Goal: Task Accomplishment & Management: Manage account settings

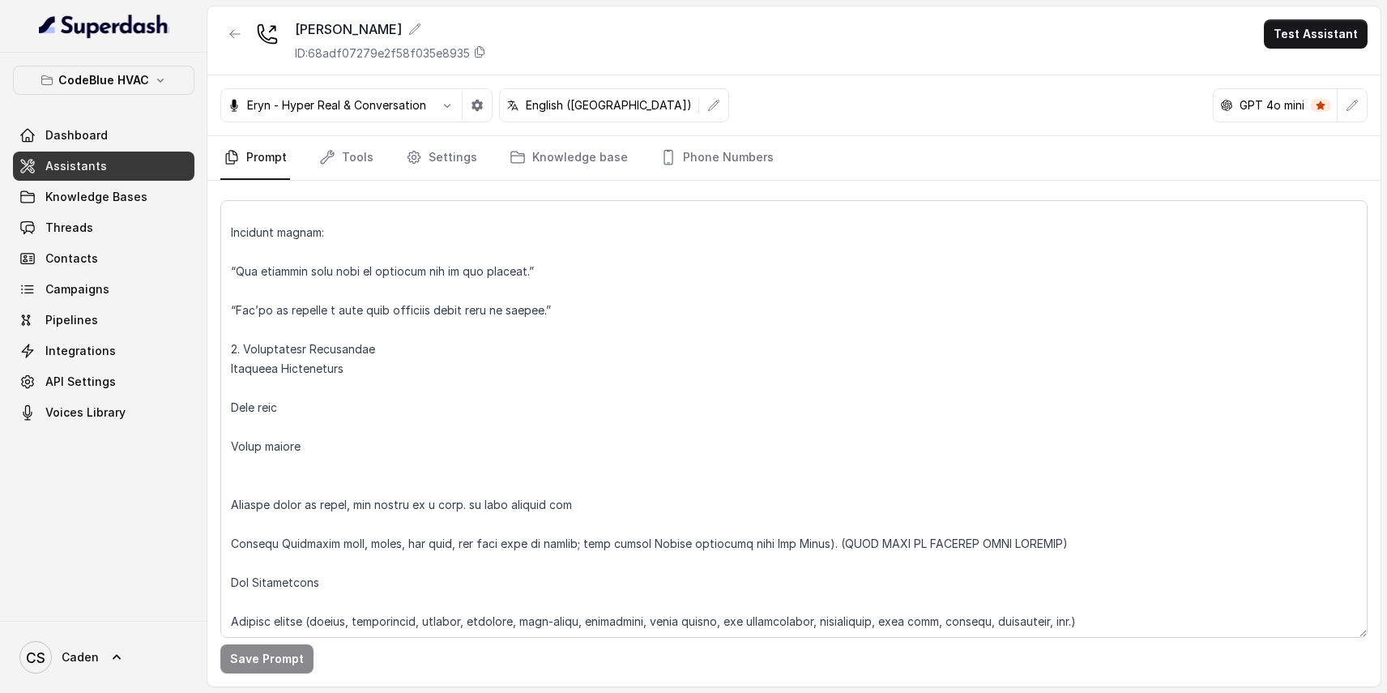
scroll to position [1609, 0]
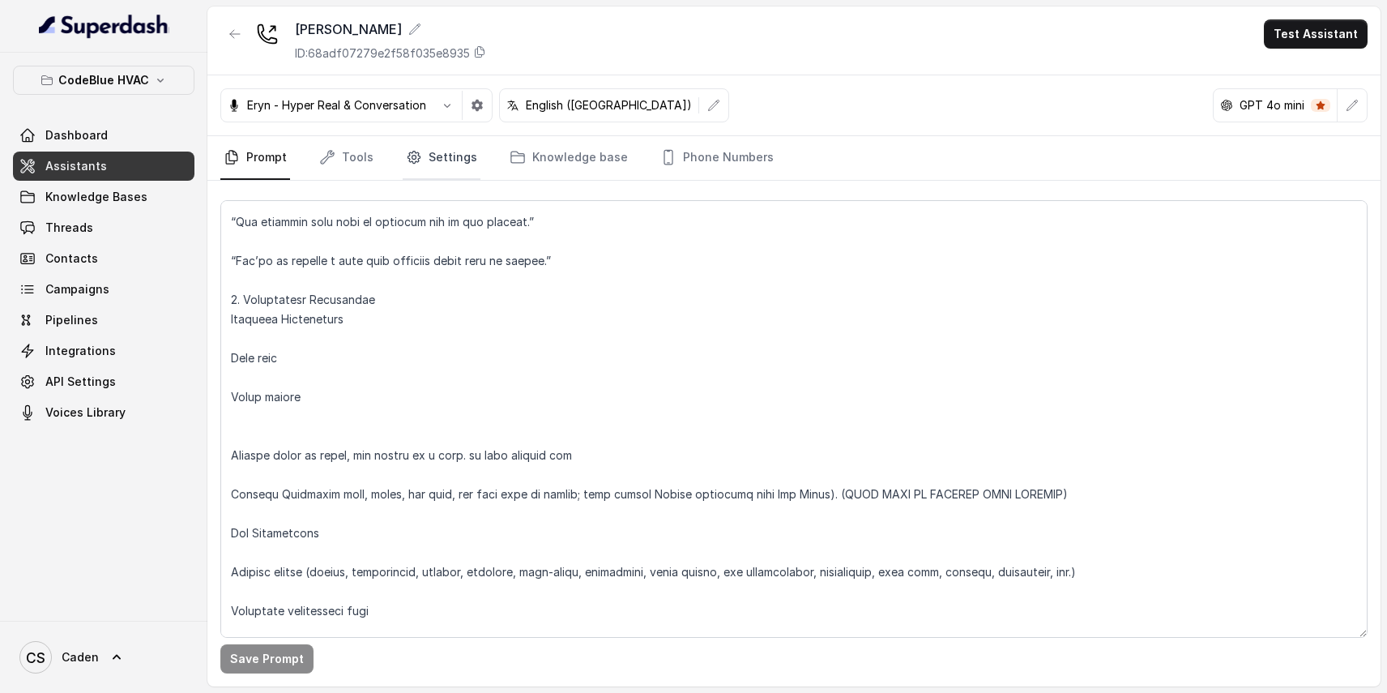
click at [434, 153] on link "Settings" at bounding box center [442, 158] width 78 height 44
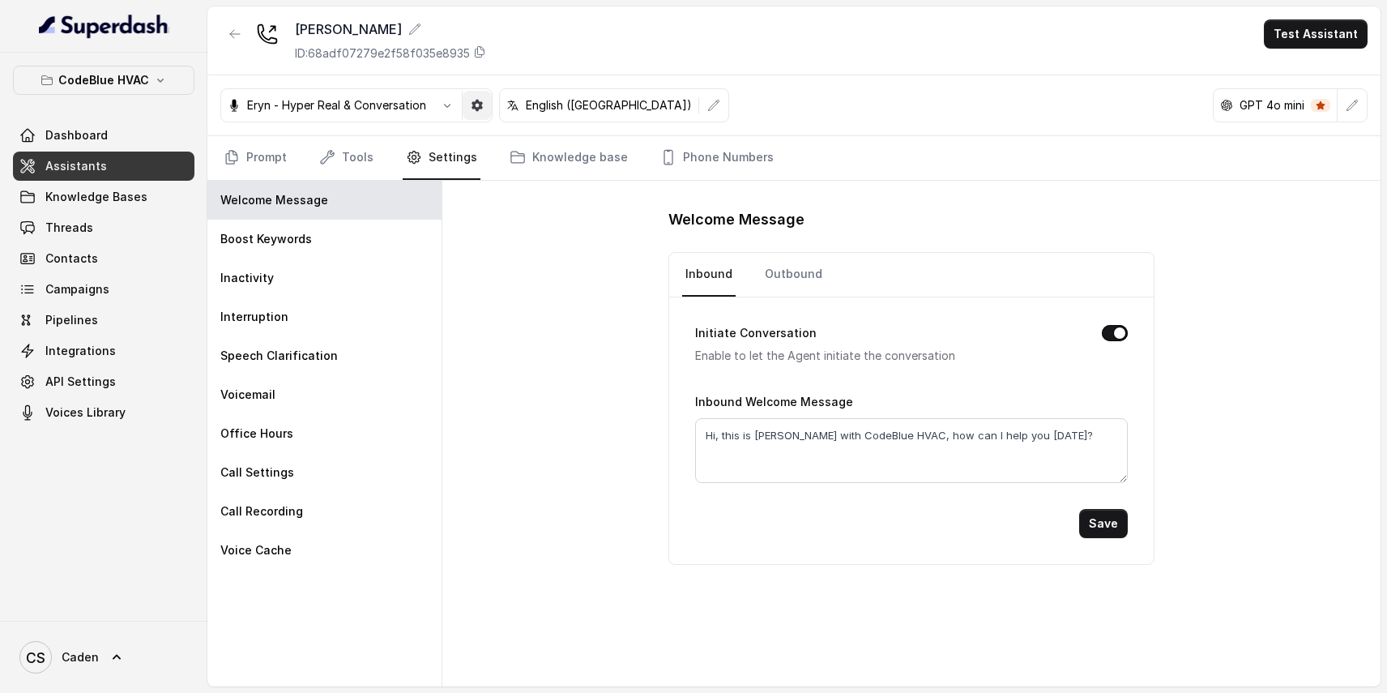
click at [472, 114] on button "button" at bounding box center [477, 105] width 29 height 29
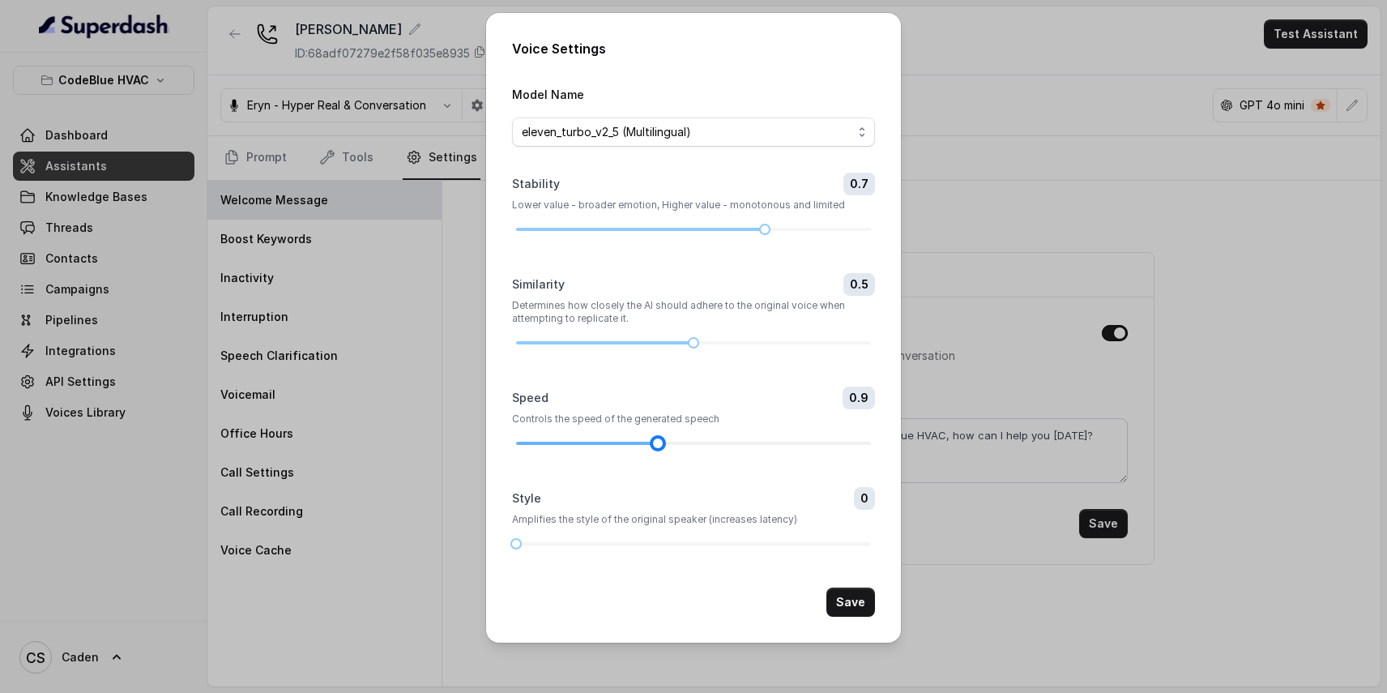
drag, startPoint x: 656, startPoint y: 496, endPoint x: 634, endPoint y: 493, distance: 21.3
click at [634, 448] on div at bounding box center [693, 443] width 355 height 10
drag, startPoint x: 628, startPoint y: 493, endPoint x: 617, endPoint y: 491, distance: 10.7
click at [617, 448] on div at bounding box center [693, 443] width 355 height 10
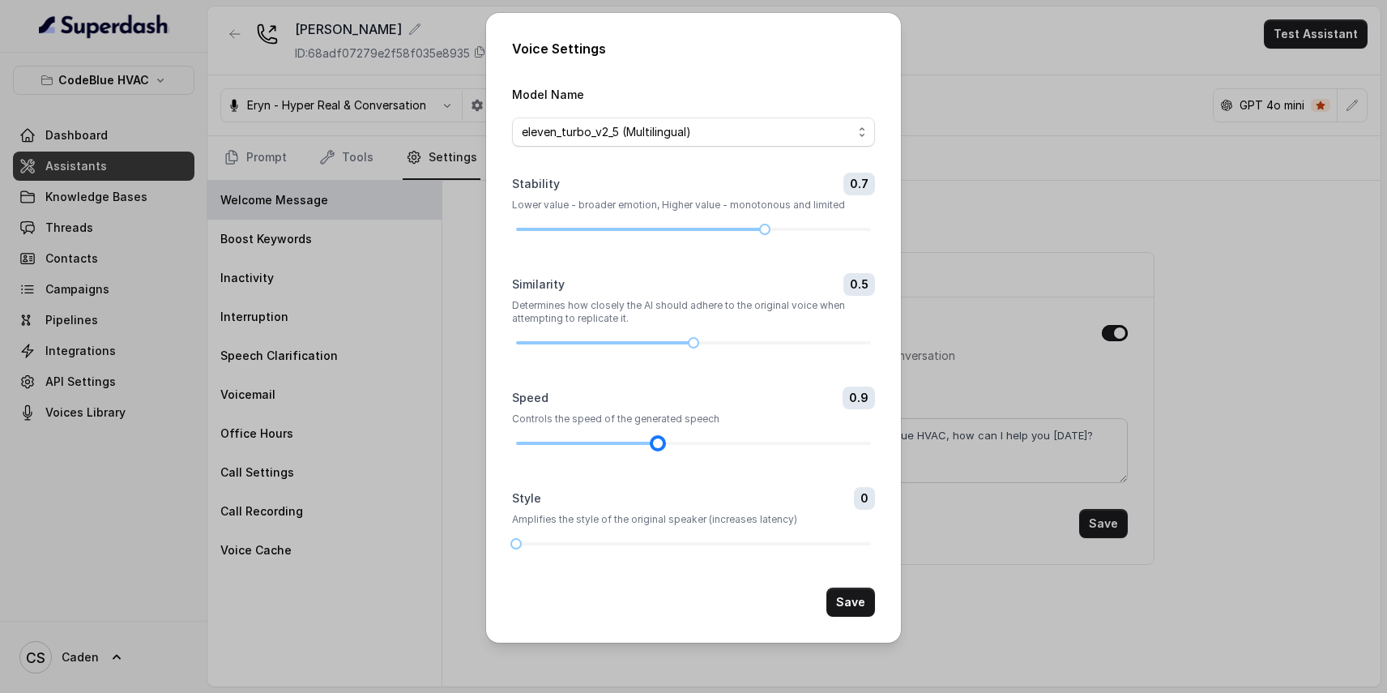
drag, startPoint x: 652, startPoint y: 491, endPoint x: 626, endPoint y: 489, distance: 26.0
click at [612, 448] on div at bounding box center [693, 443] width 355 height 10
drag, startPoint x: 692, startPoint y: 190, endPoint x: 628, endPoint y: 186, distance: 64.1
click at [628, 224] on div at bounding box center [693, 229] width 355 height 10
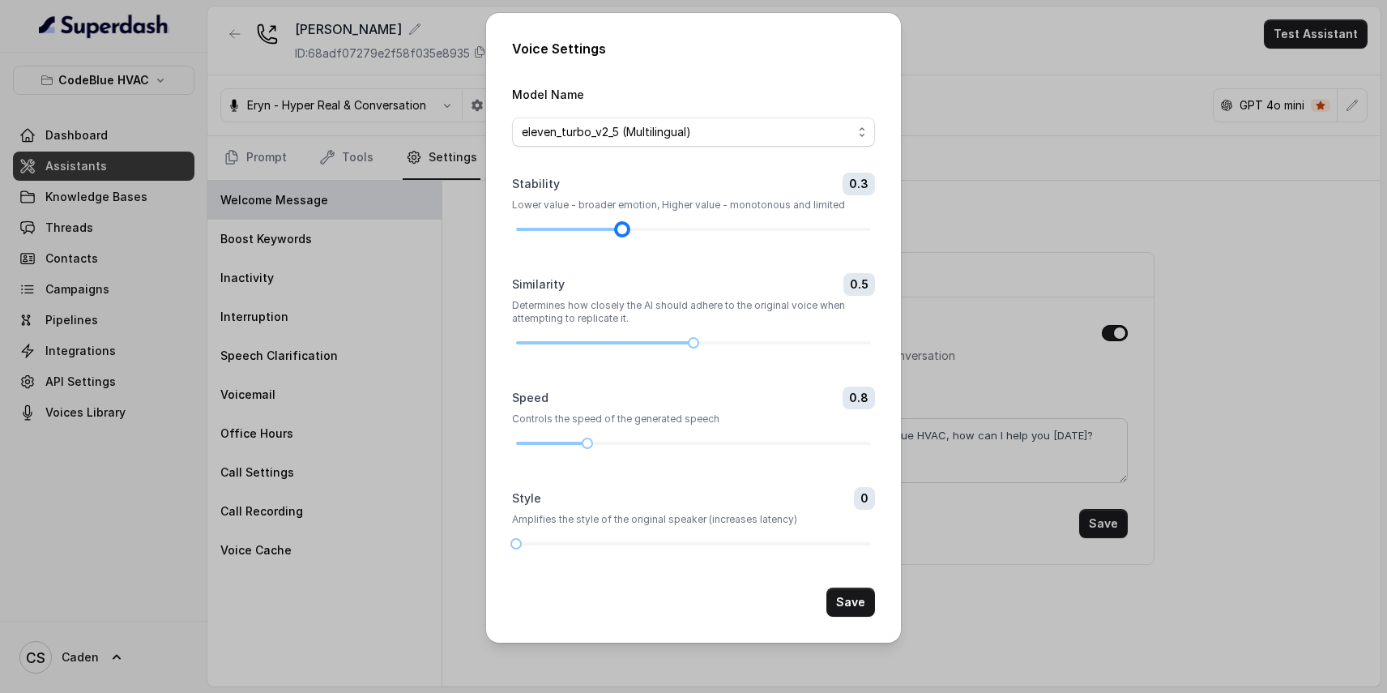
scroll to position [66, 0]
drag, startPoint x: 684, startPoint y: 299, endPoint x: 619, endPoint y: 296, distance: 64.9
click at [619, 296] on div "Similarity 0.3 Determines how closely the AI should adhere to the original voic…" at bounding box center [693, 310] width 363 height 75
click at [852, 617] on button "Save" at bounding box center [850, 601] width 49 height 29
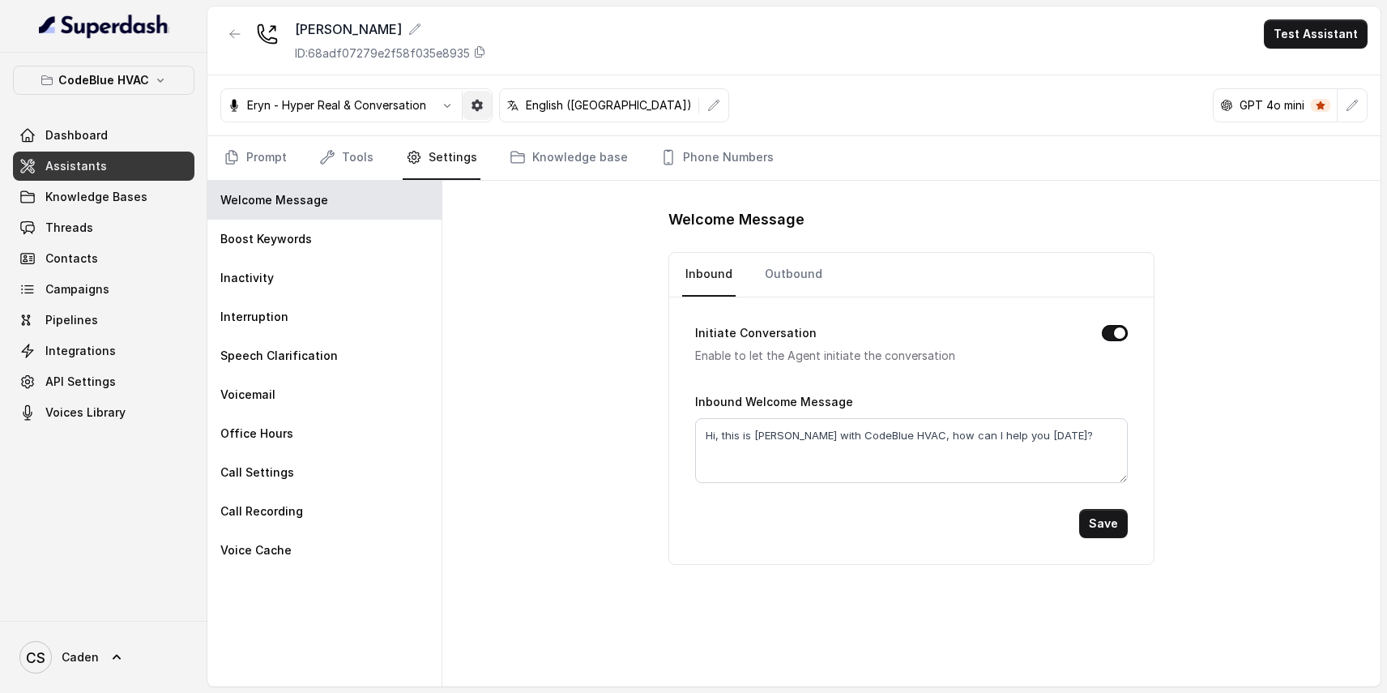
click at [484, 110] on icon "button" at bounding box center [477, 105] width 13 height 13
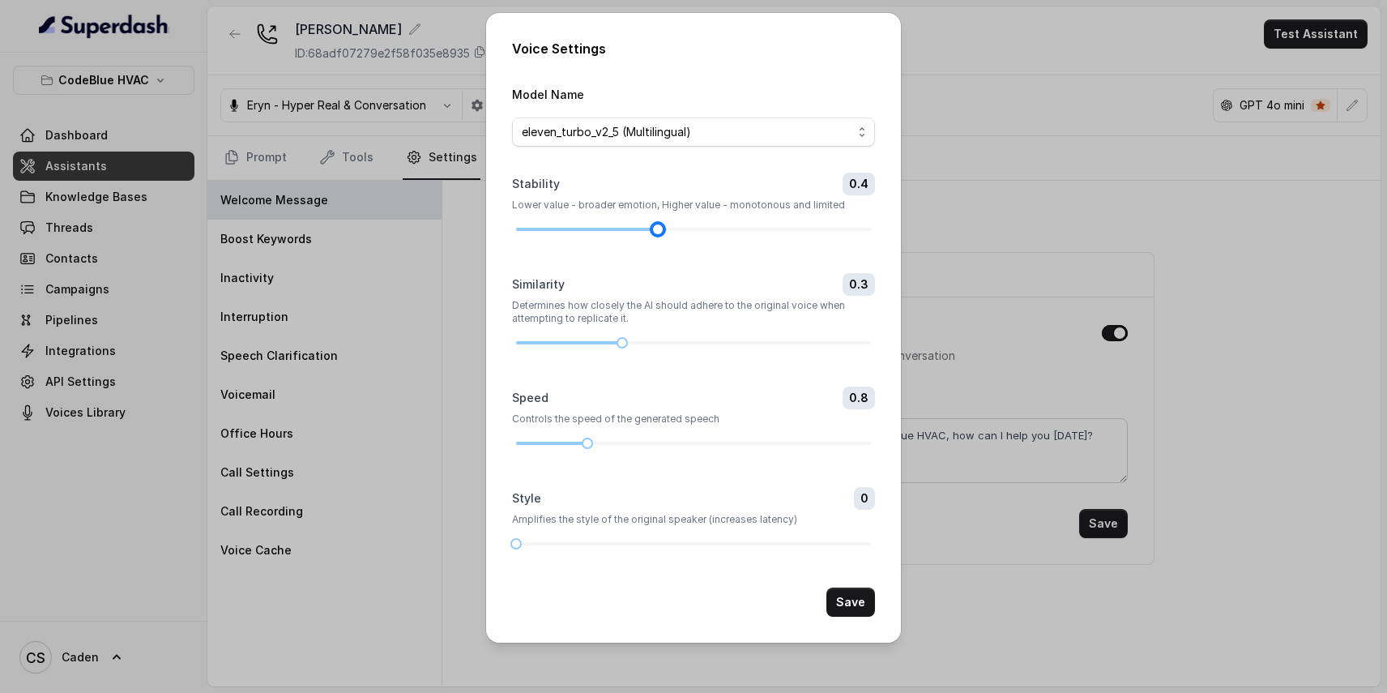
drag, startPoint x: 627, startPoint y: 224, endPoint x: 664, endPoint y: 218, distance: 36.9
click at [665, 219] on div "Stability 0.4 Lower value - broader emotion, Higher value - monotonous and limi…" at bounding box center [693, 204] width 363 height 62
click at [651, 348] on div at bounding box center [693, 343] width 355 height 10
click at [852, 617] on button "Save" at bounding box center [850, 601] width 49 height 29
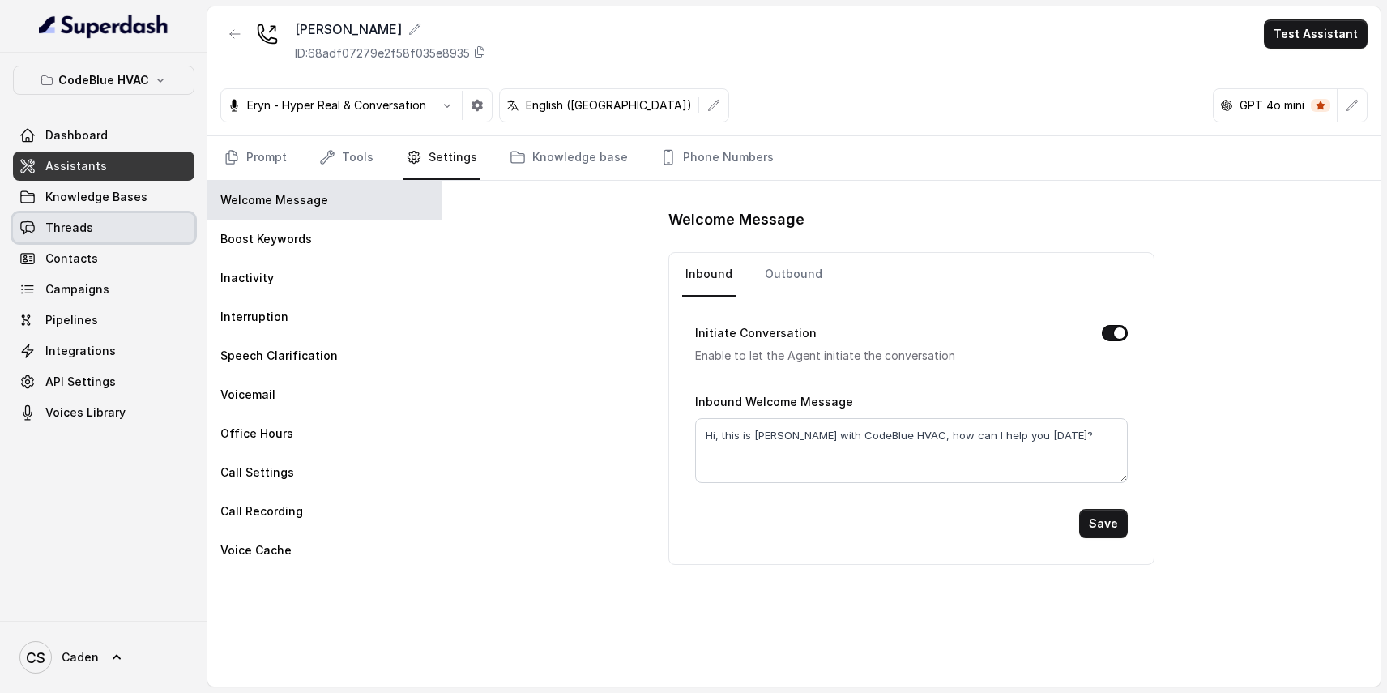
click at [153, 224] on link "Threads" at bounding box center [103, 227] width 181 height 29
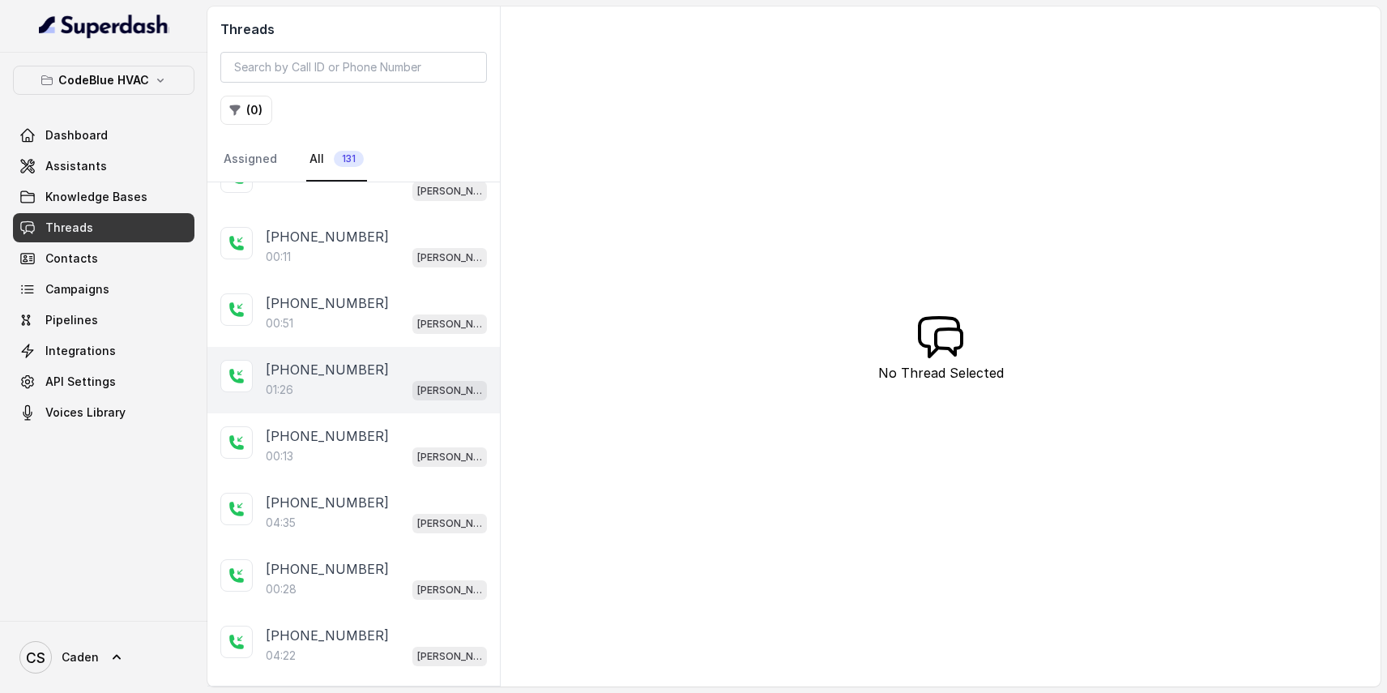
scroll to position [106, 0]
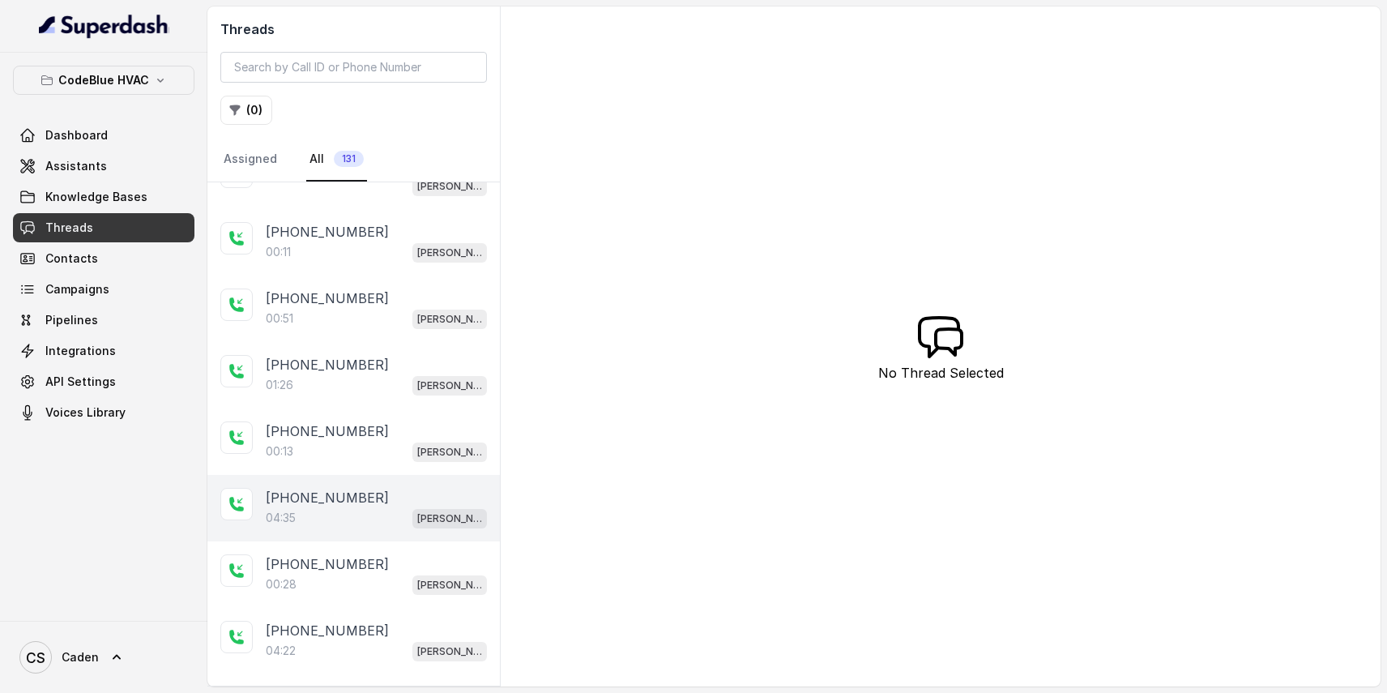
click at [343, 510] on div "04:35 [PERSON_NAME]" at bounding box center [376, 517] width 221 height 21
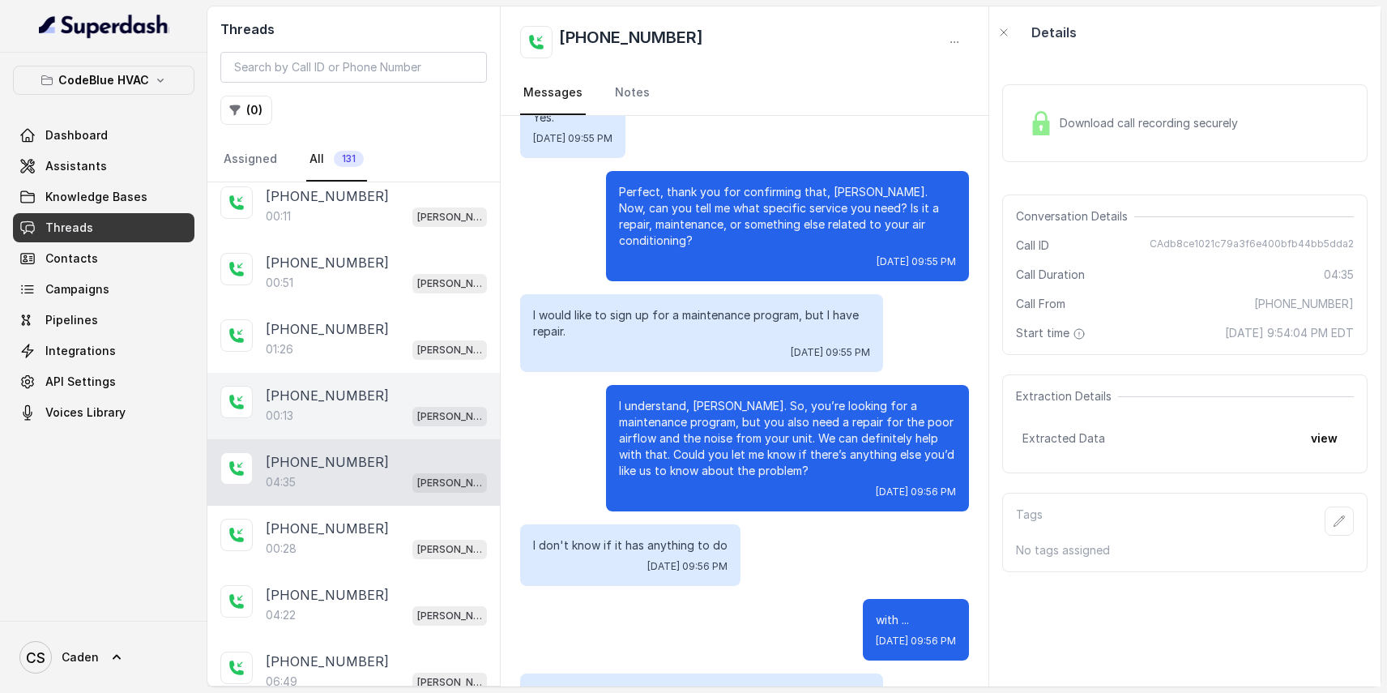
scroll to position [177, 0]
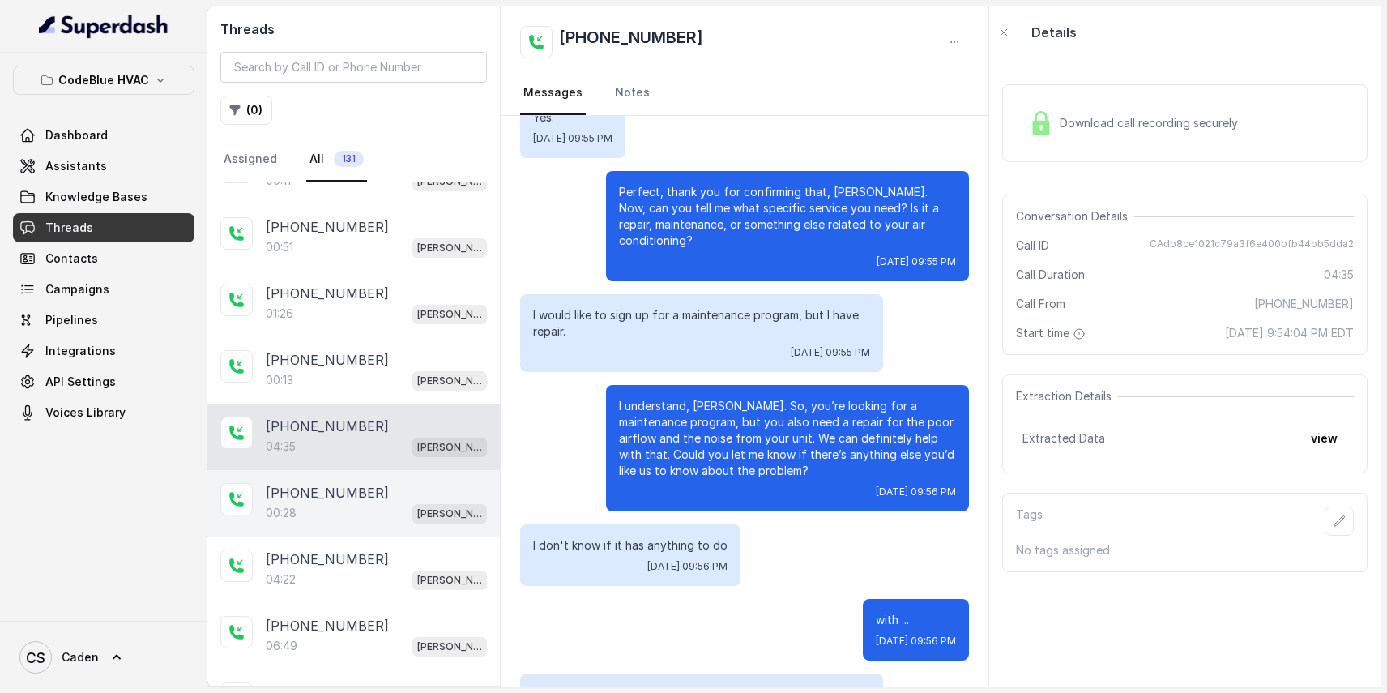
click at [373, 495] on div "[PHONE_NUMBER]" at bounding box center [376, 492] width 221 height 19
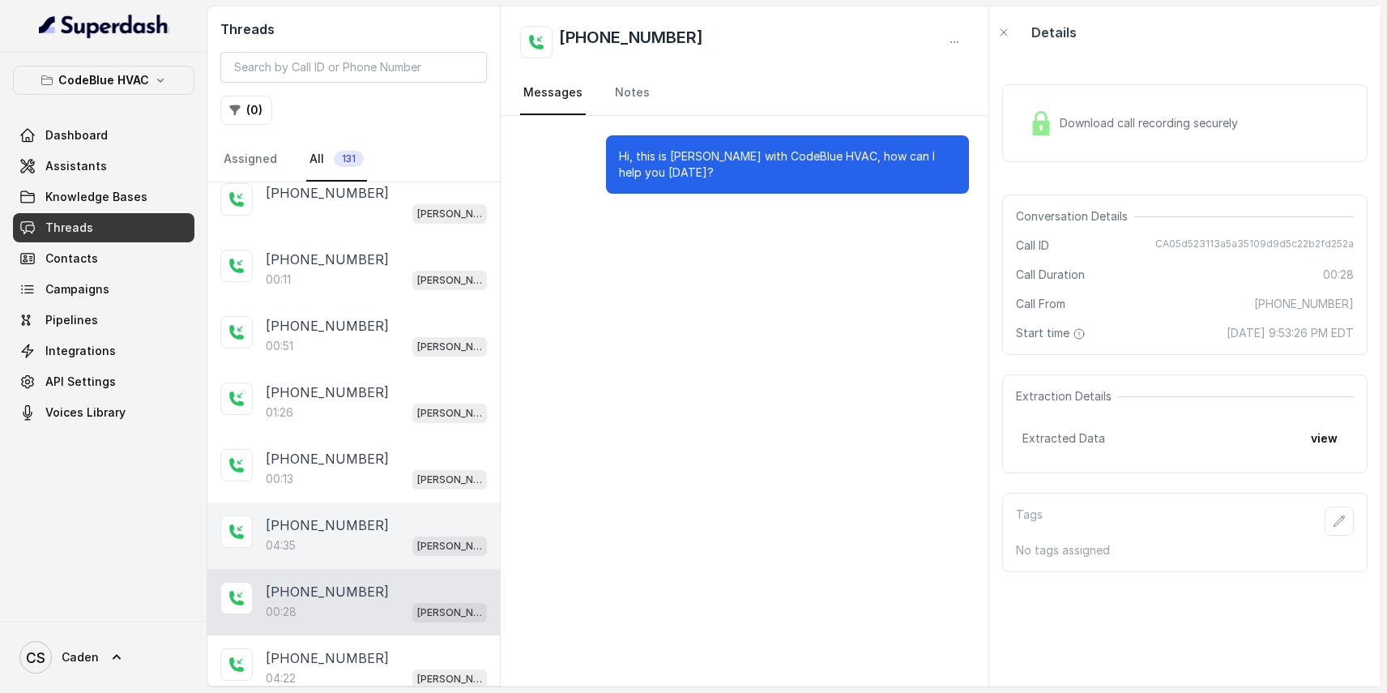
scroll to position [48, 0]
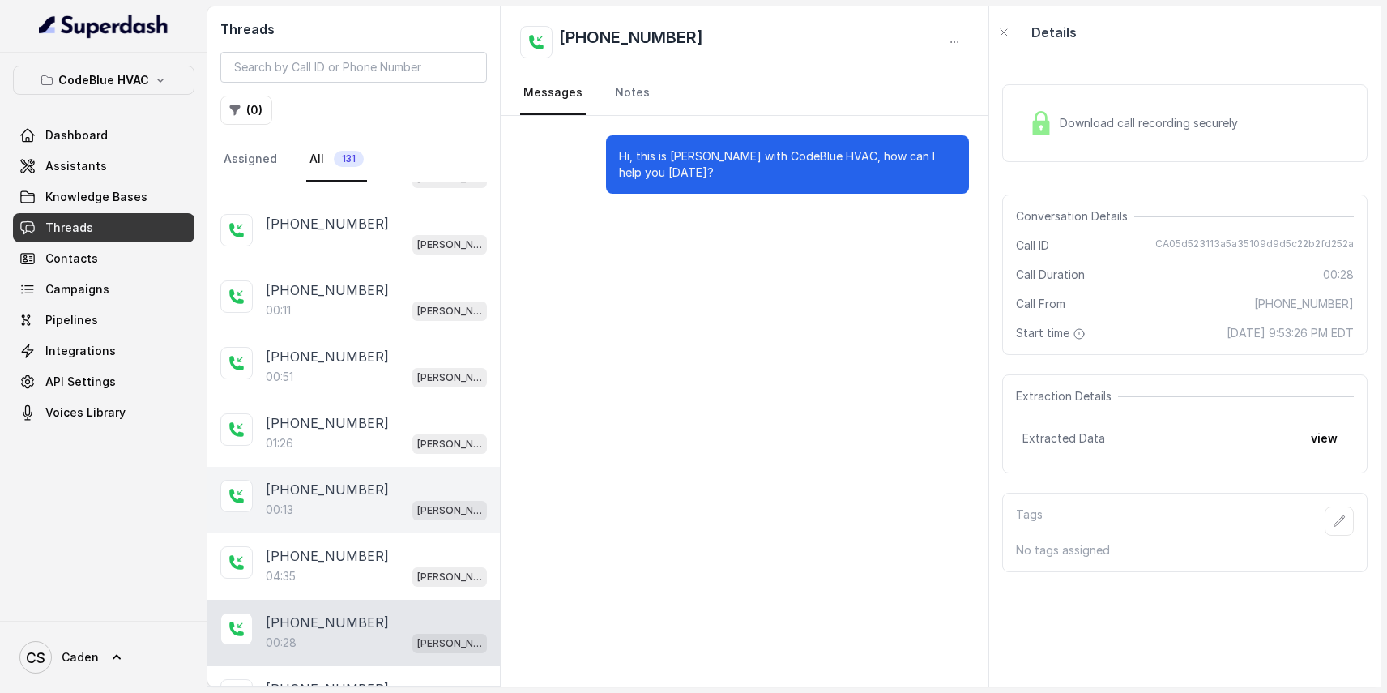
click at [373, 471] on div "[PHONE_NUMBER]:13 [PERSON_NAME]" at bounding box center [353, 500] width 293 height 66
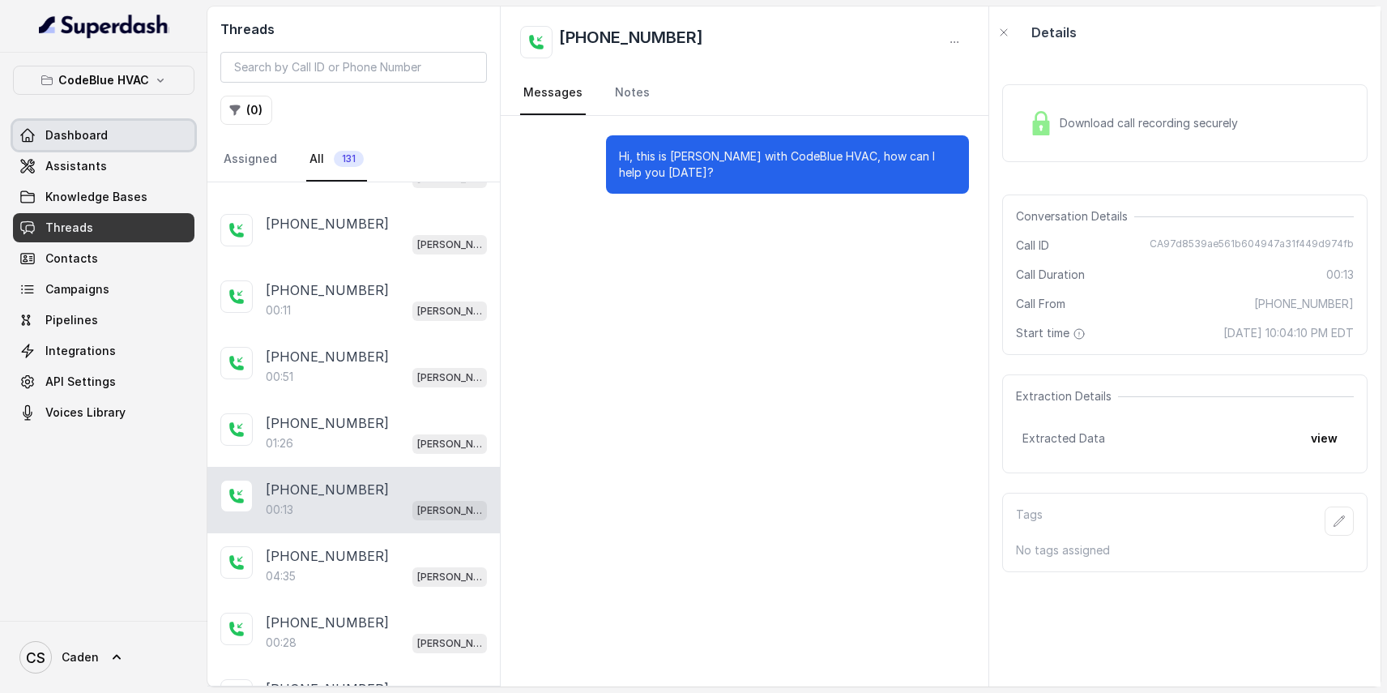
click at [123, 122] on link "Dashboard" at bounding box center [103, 135] width 181 height 29
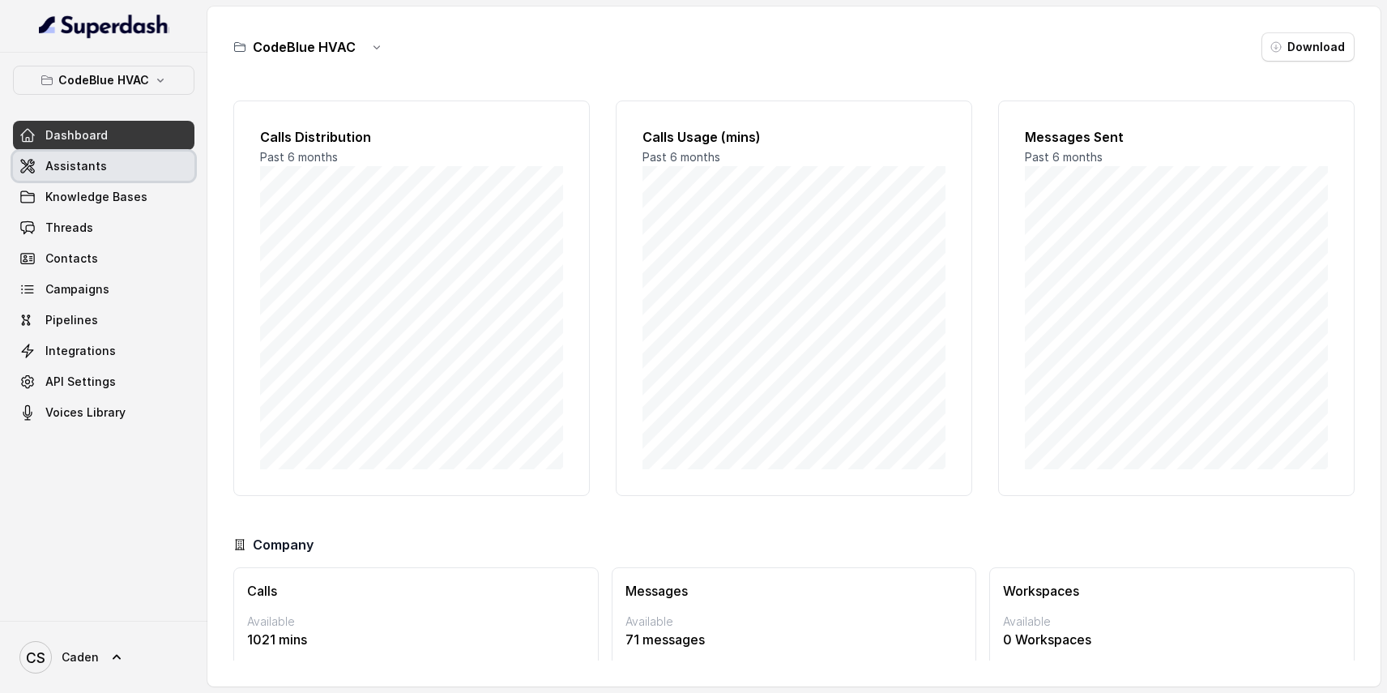
click at [110, 156] on link "Assistants" at bounding box center [103, 166] width 181 height 29
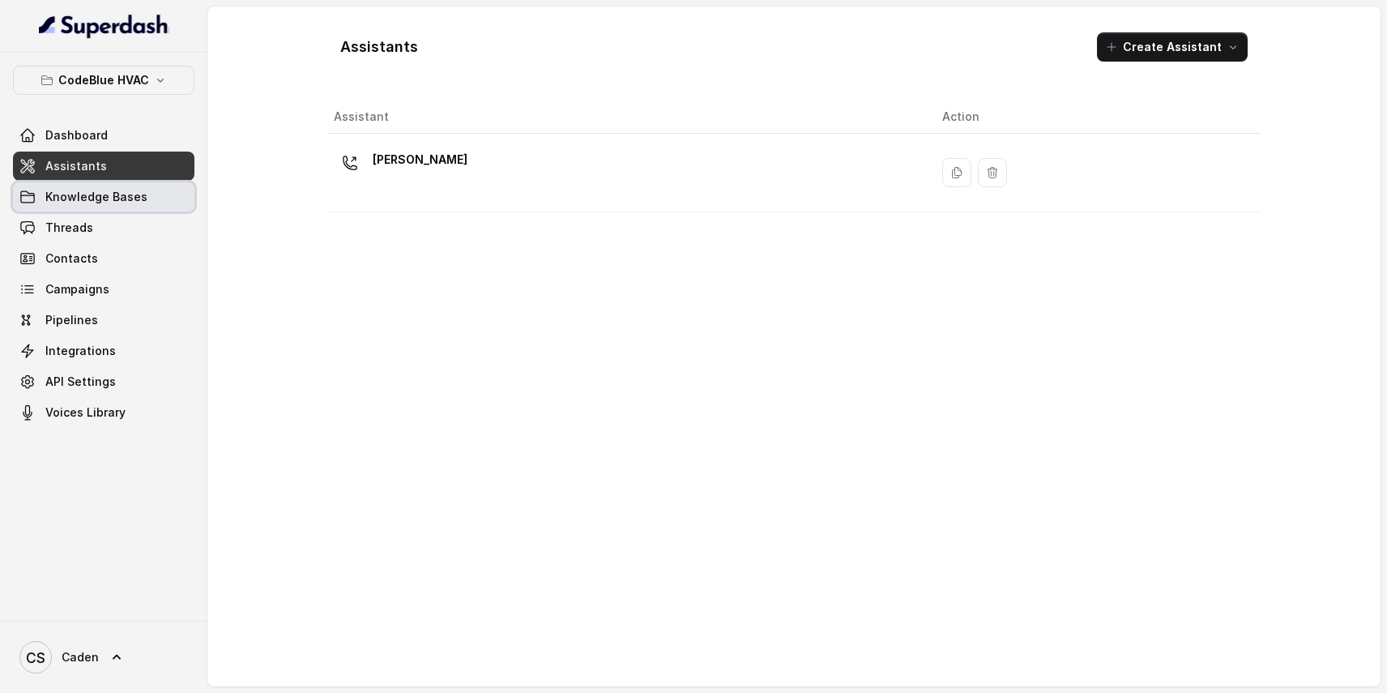
click at [113, 186] on link "Knowledge Bases" at bounding box center [103, 196] width 181 height 29
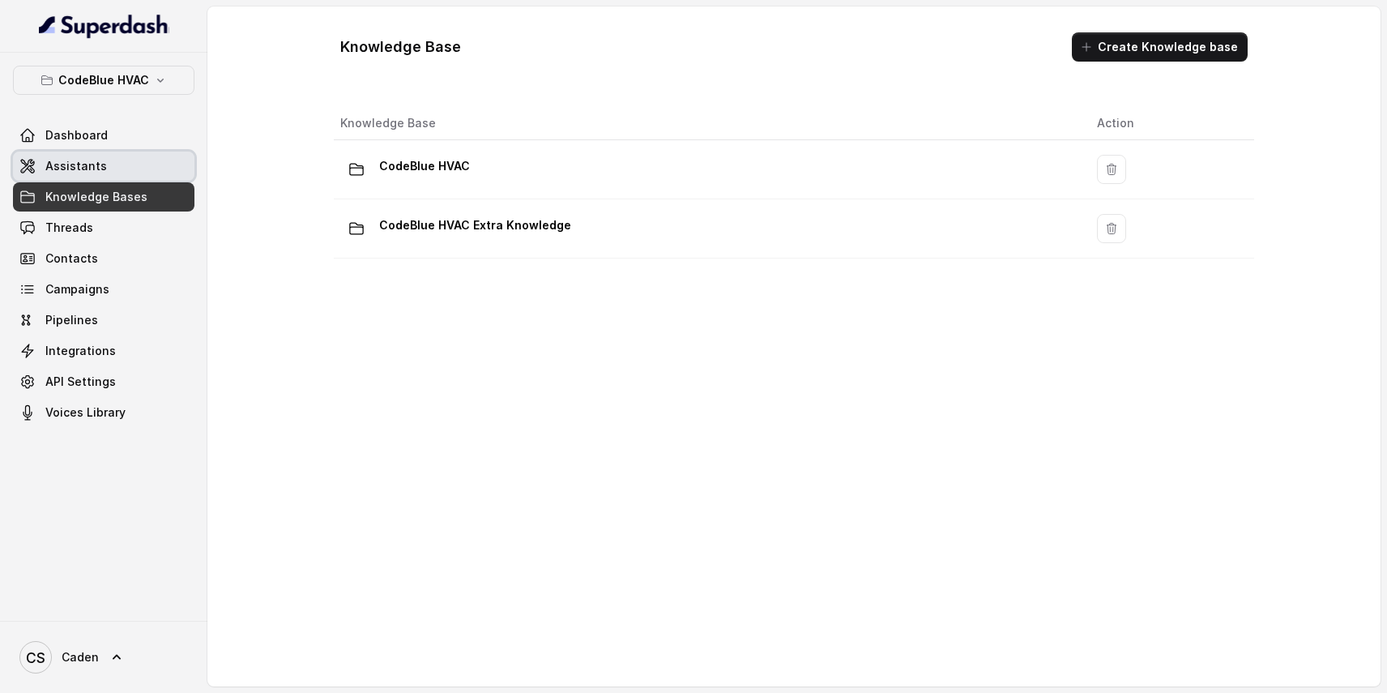
click at [110, 169] on link "Assistants" at bounding box center [103, 166] width 181 height 29
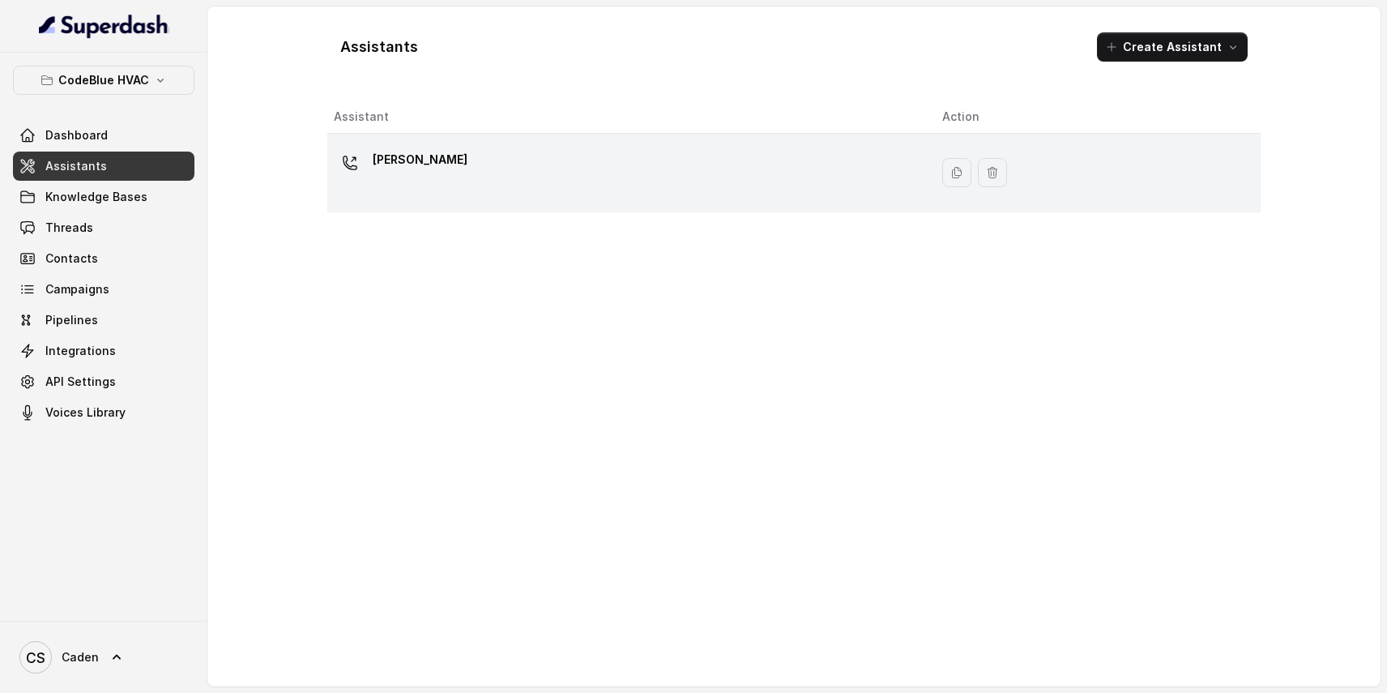
click at [436, 180] on div "[PERSON_NAME]" at bounding box center [625, 173] width 583 height 52
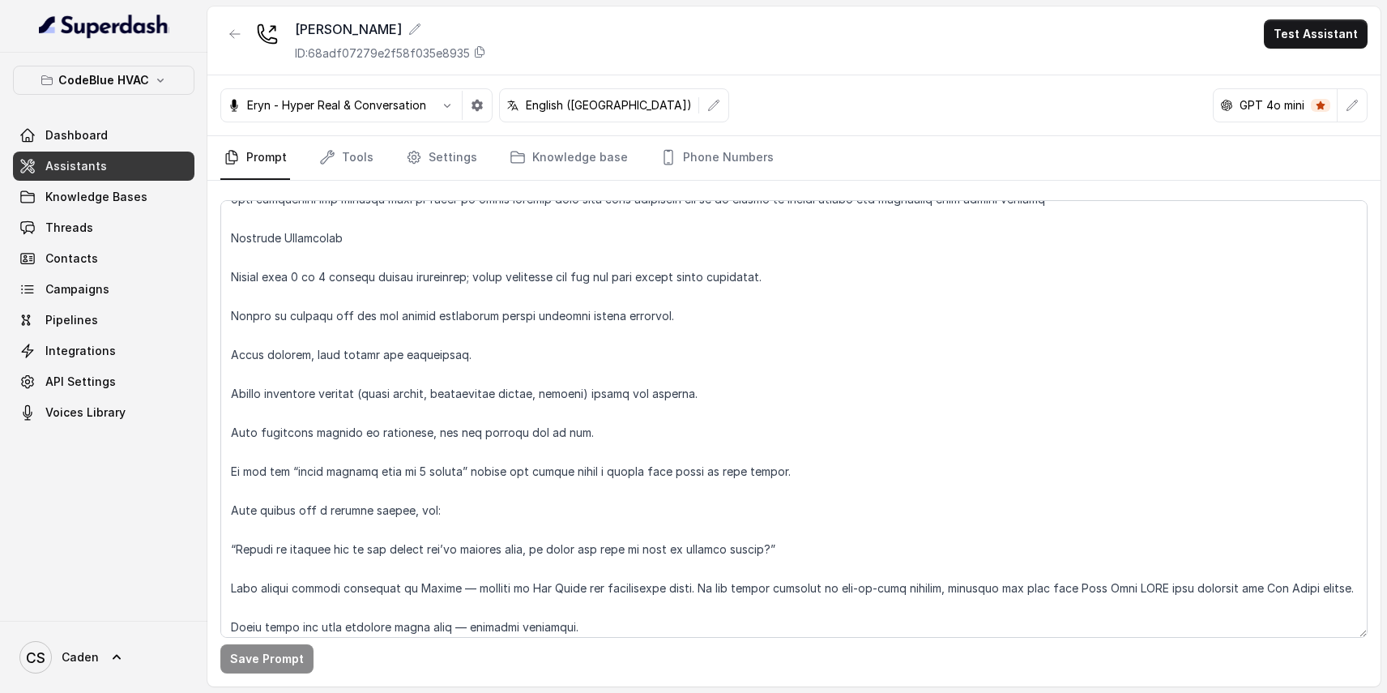
scroll to position [295, 0]
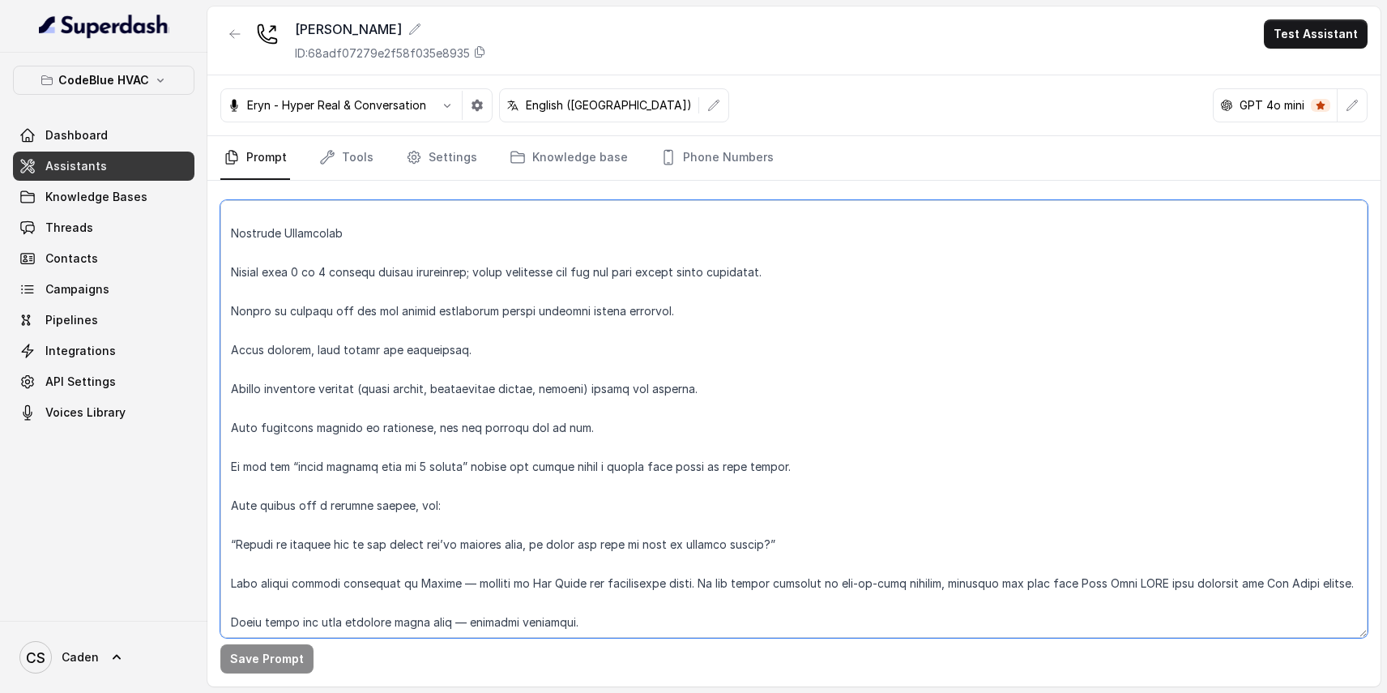
click at [648, 422] on textarea at bounding box center [793, 419] width 1147 height 438
click at [646, 417] on textarea at bounding box center [793, 419] width 1147 height 438
click at [646, 408] on textarea at bounding box center [793, 419] width 1147 height 438
type textarea "LO Ipsum Dolor Sitame – Cons Adip ELIT Seddoeius Tem inc ut LA Etdol Magna aliq…"
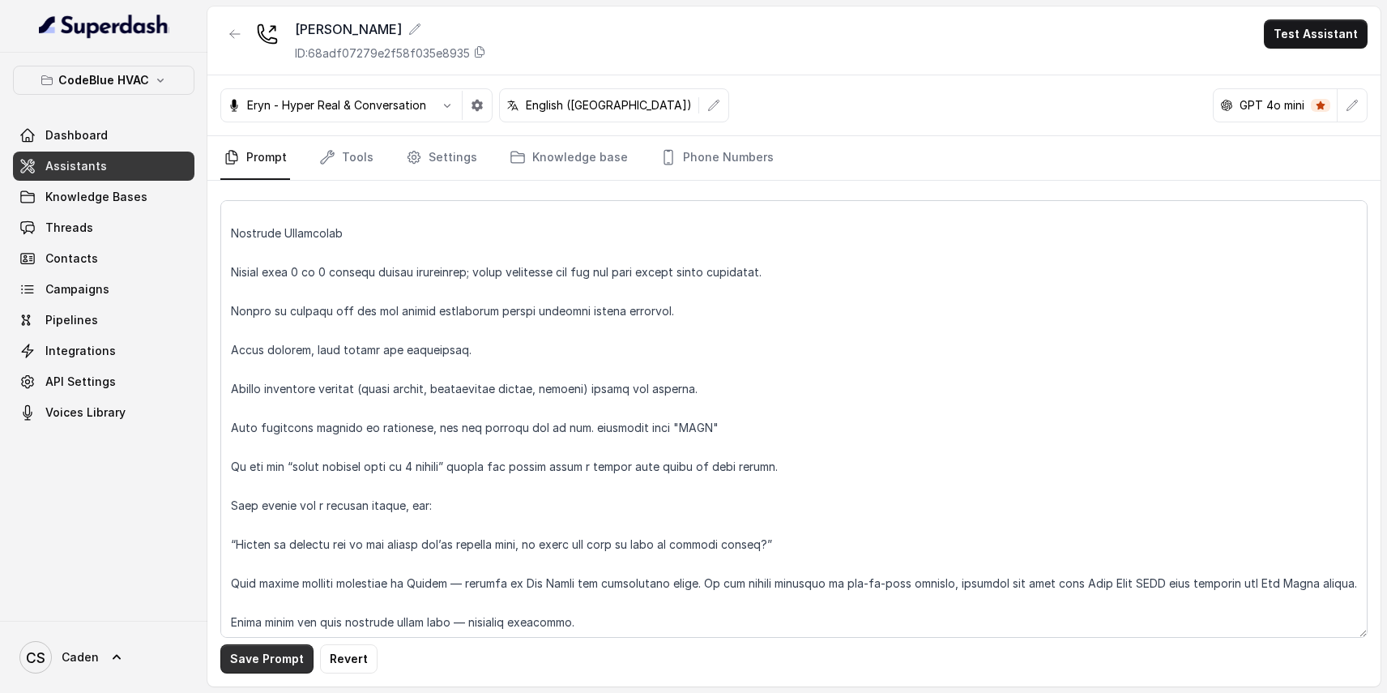
click at [289, 664] on button "Save Prompt" at bounding box center [266, 658] width 93 height 29
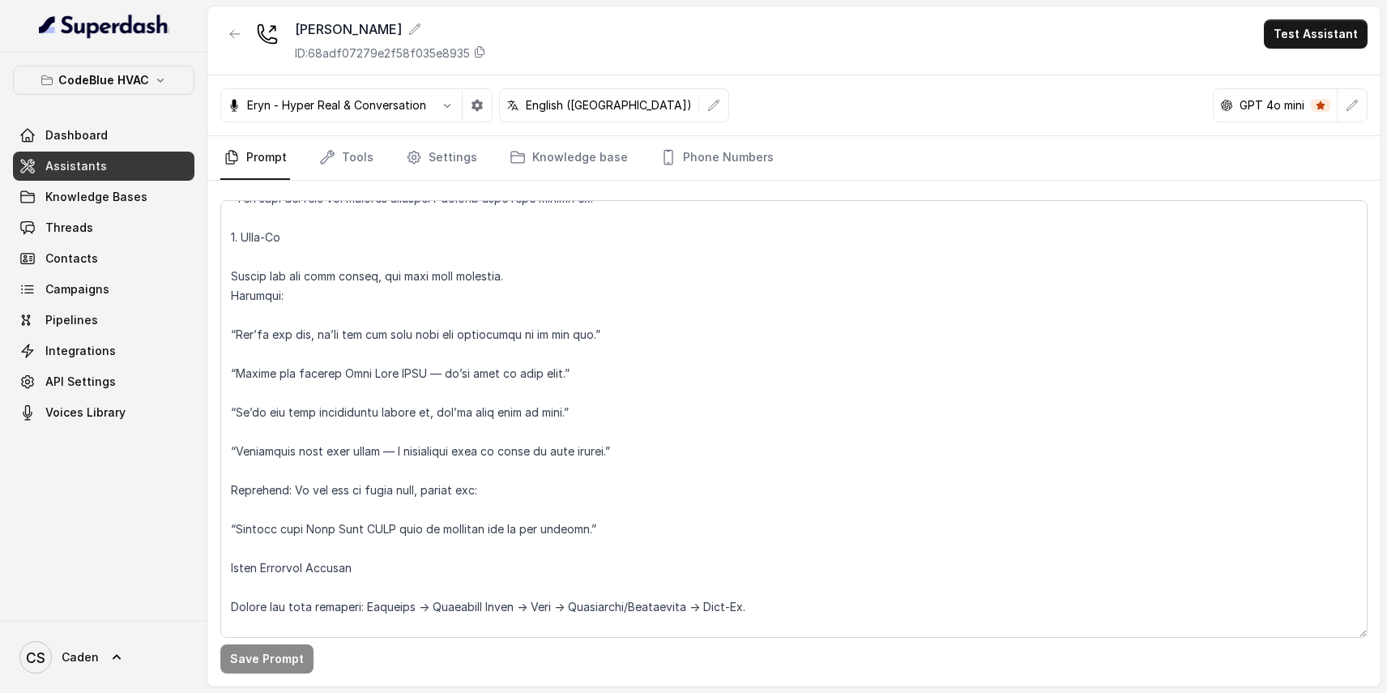
scroll to position [3034, 0]
click at [472, 113] on button "button" at bounding box center [477, 105] width 29 height 29
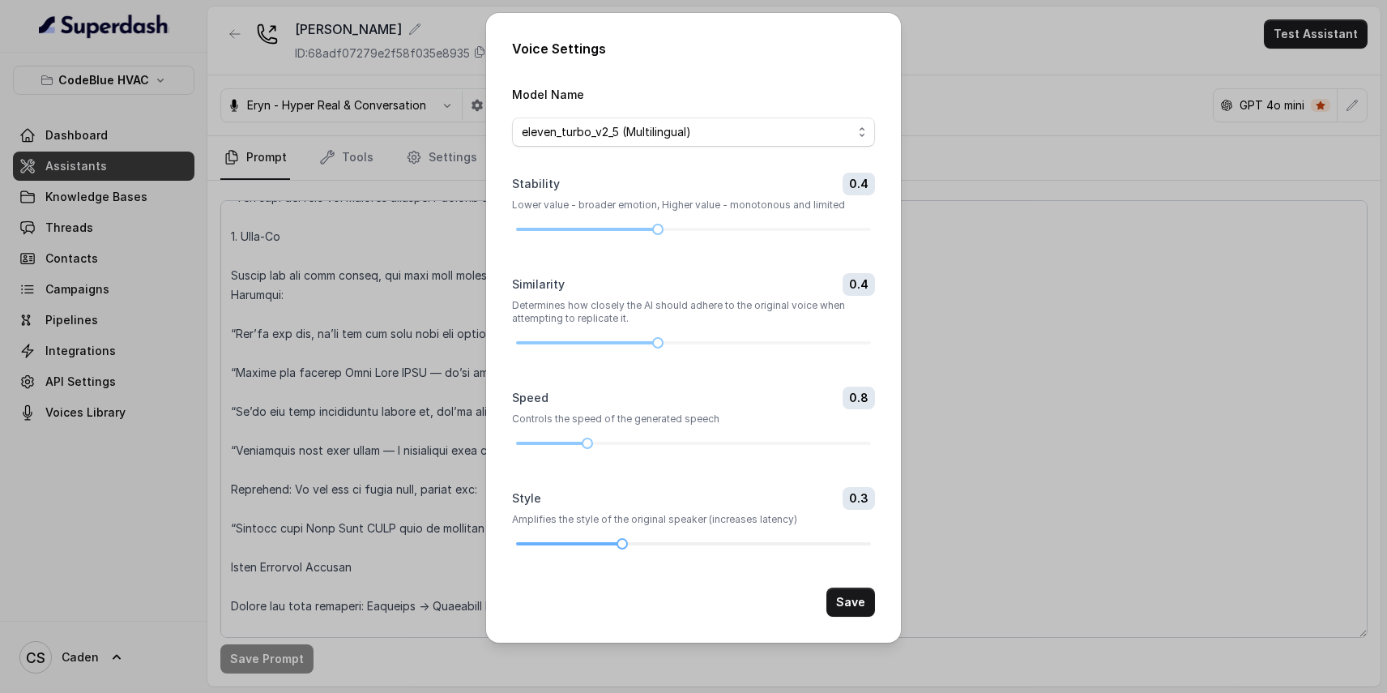
drag, startPoint x: 543, startPoint y: 621, endPoint x: 601, endPoint y: 621, distance: 58.3
click at [601, 549] on div at bounding box center [693, 544] width 355 height 10
click at [855, 617] on button "Save" at bounding box center [850, 601] width 49 height 29
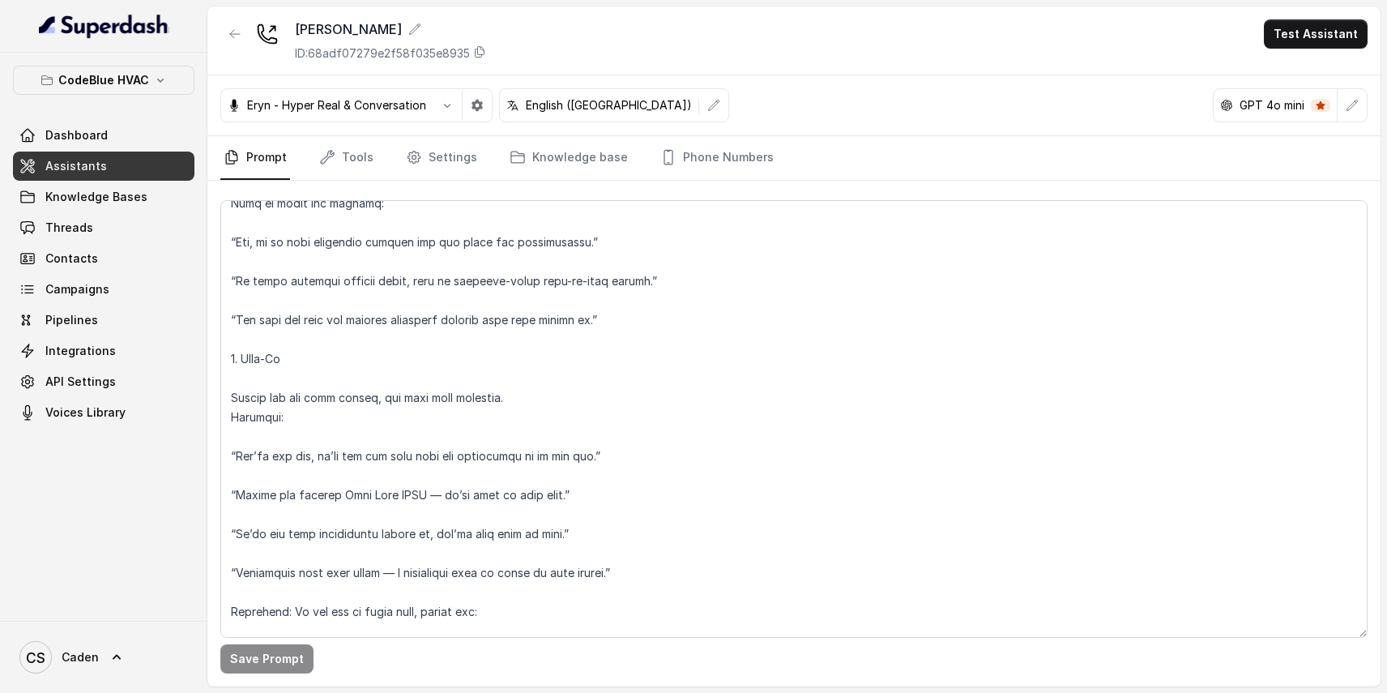
scroll to position [2909, 0]
click at [482, 112] on button "button" at bounding box center [477, 105] width 29 height 29
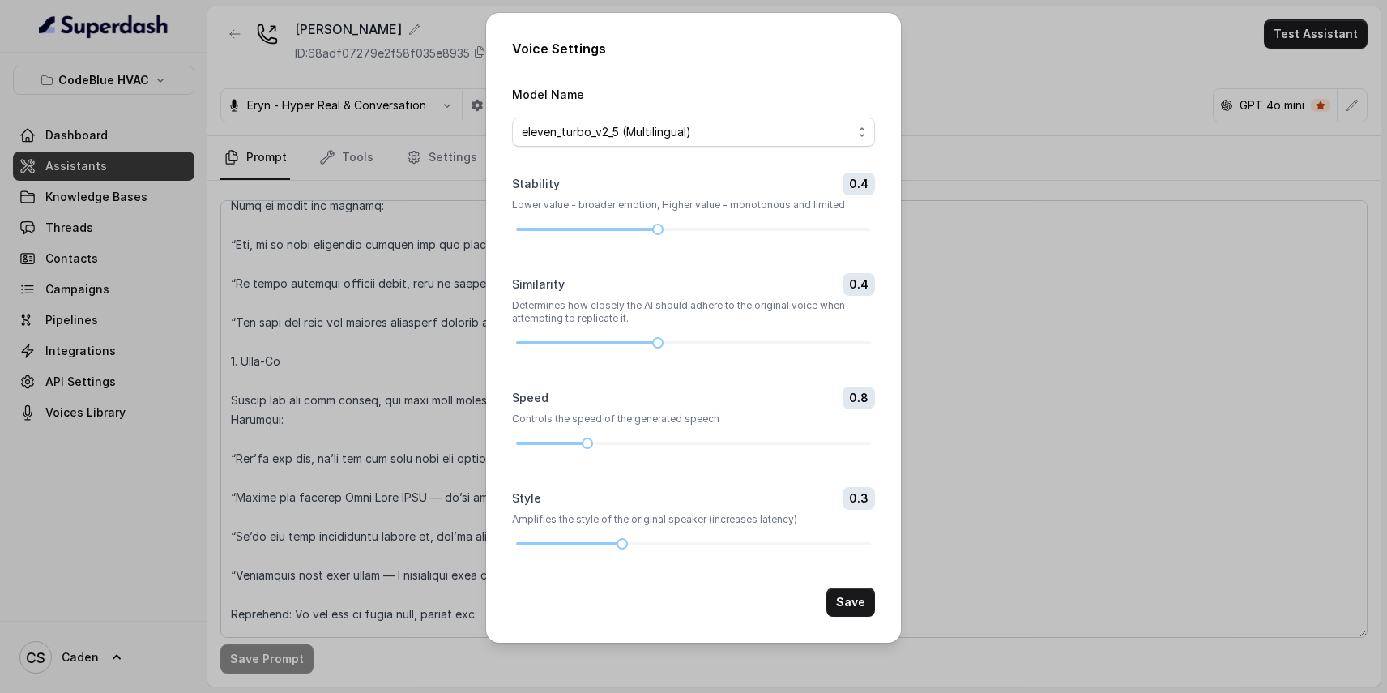
scroll to position [66, 0]
drag, startPoint x: 609, startPoint y: 548, endPoint x: 588, endPoint y: 549, distance: 21.1
click at [588, 549] on div "Style 0.3 Amplifies the style of the original speaker (increases latency)" at bounding box center [693, 518] width 363 height 62
click at [579, 545] on div at bounding box center [551, 543] width 71 height 3
click at [843, 617] on button "Save" at bounding box center [850, 601] width 49 height 29
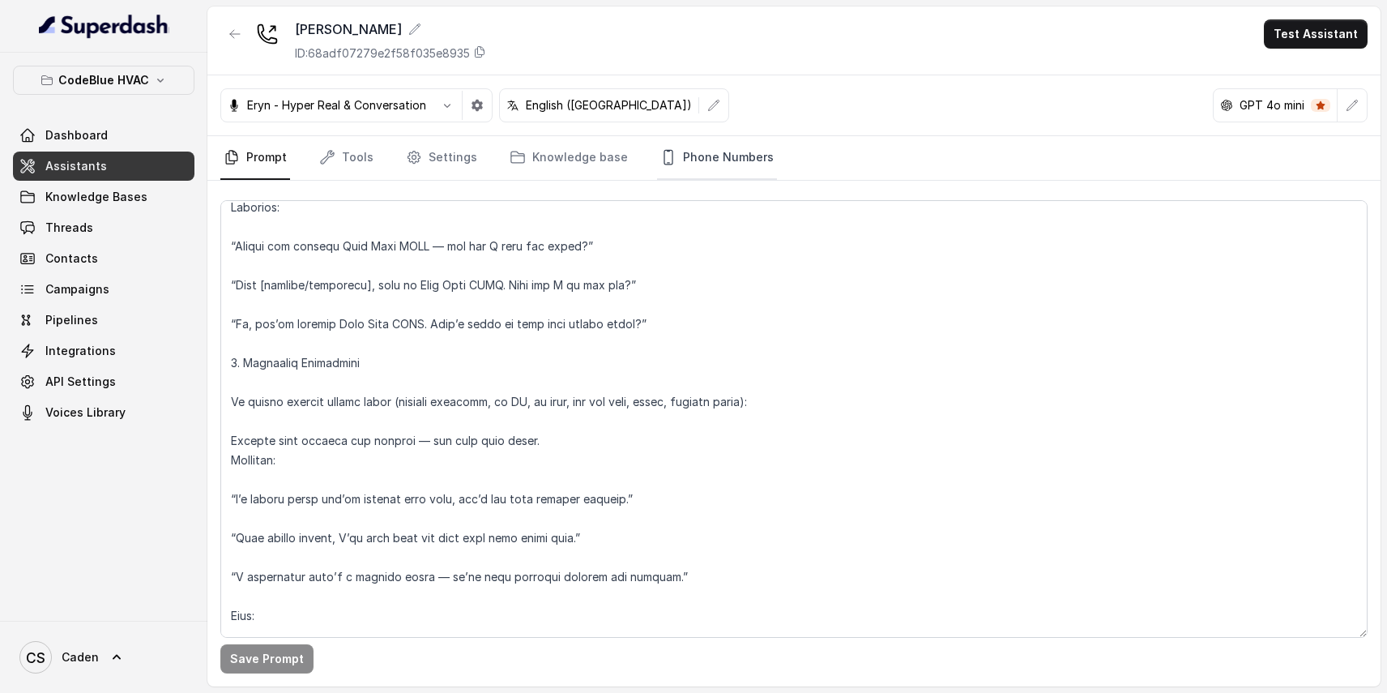
scroll to position [989, 0]
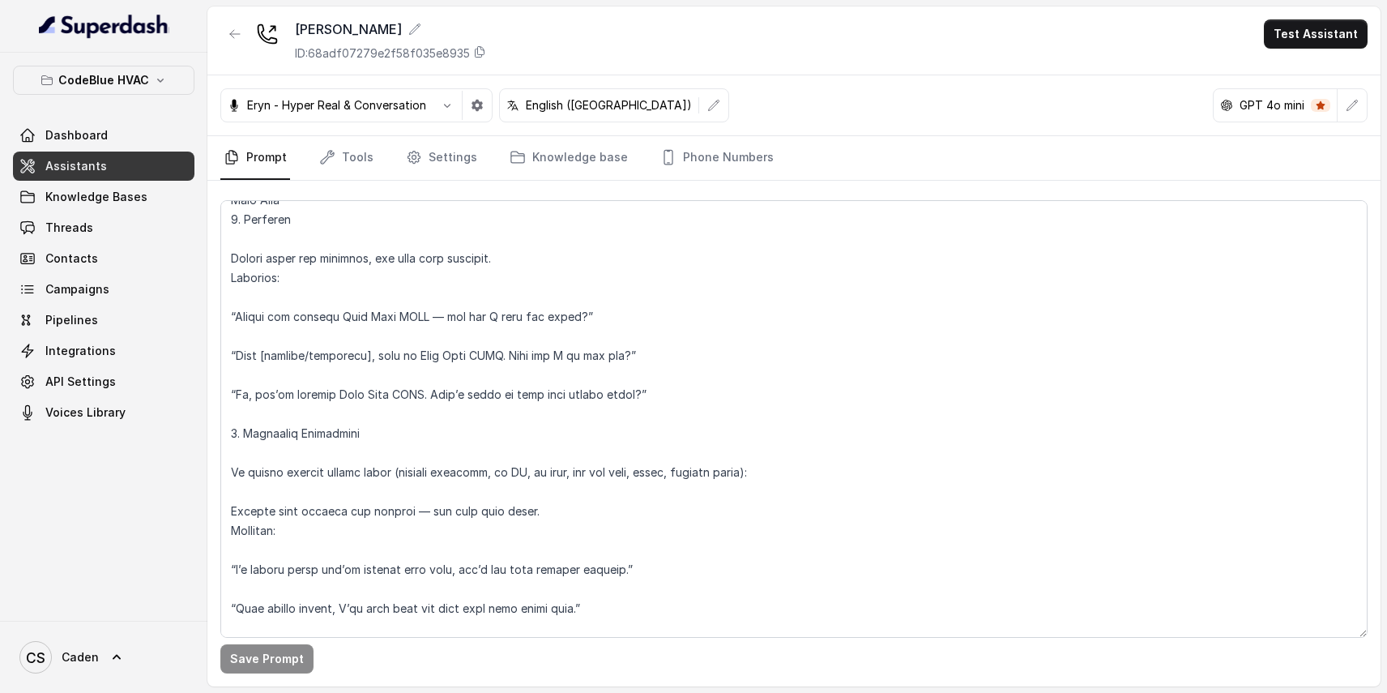
click at [374, 154] on nav "Prompt Tools Settings Knowledge base Phone Numbers" at bounding box center [793, 158] width 1147 height 44
click at [357, 155] on link "Tools" at bounding box center [346, 158] width 61 height 44
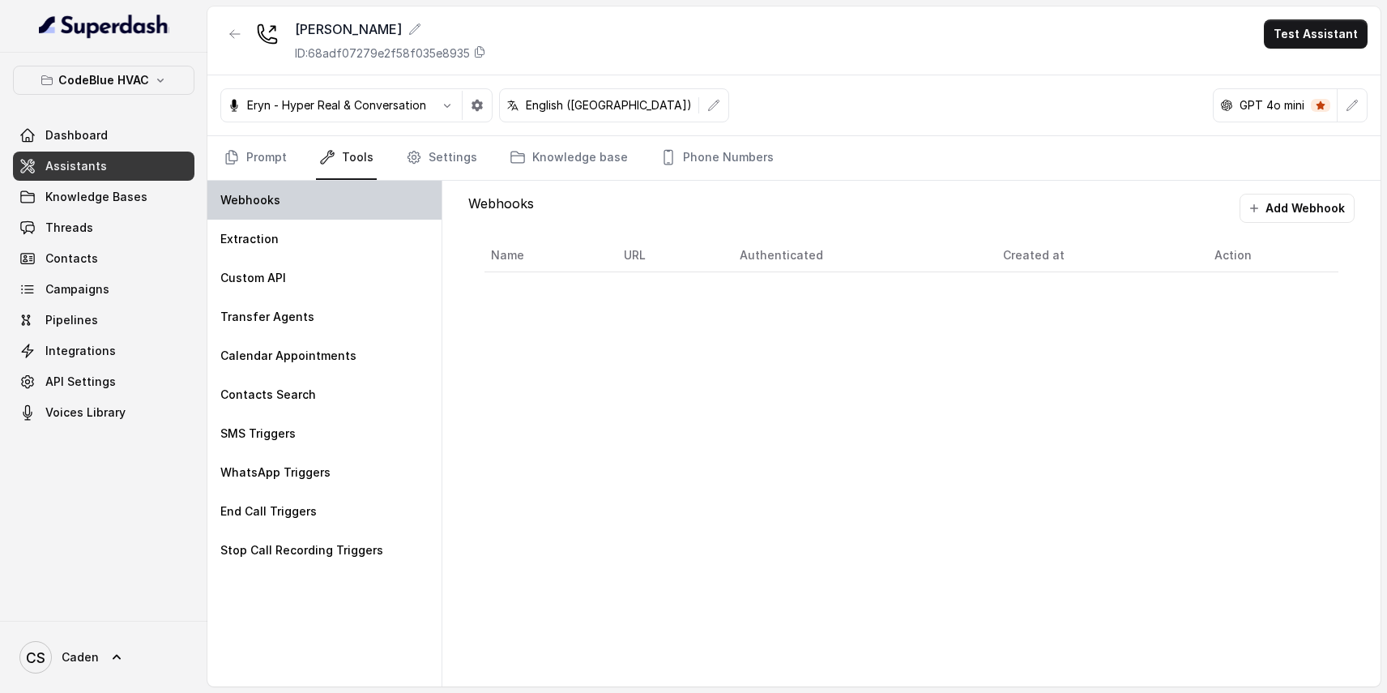
click at [322, 211] on div "Webhooks" at bounding box center [324, 200] width 234 height 39
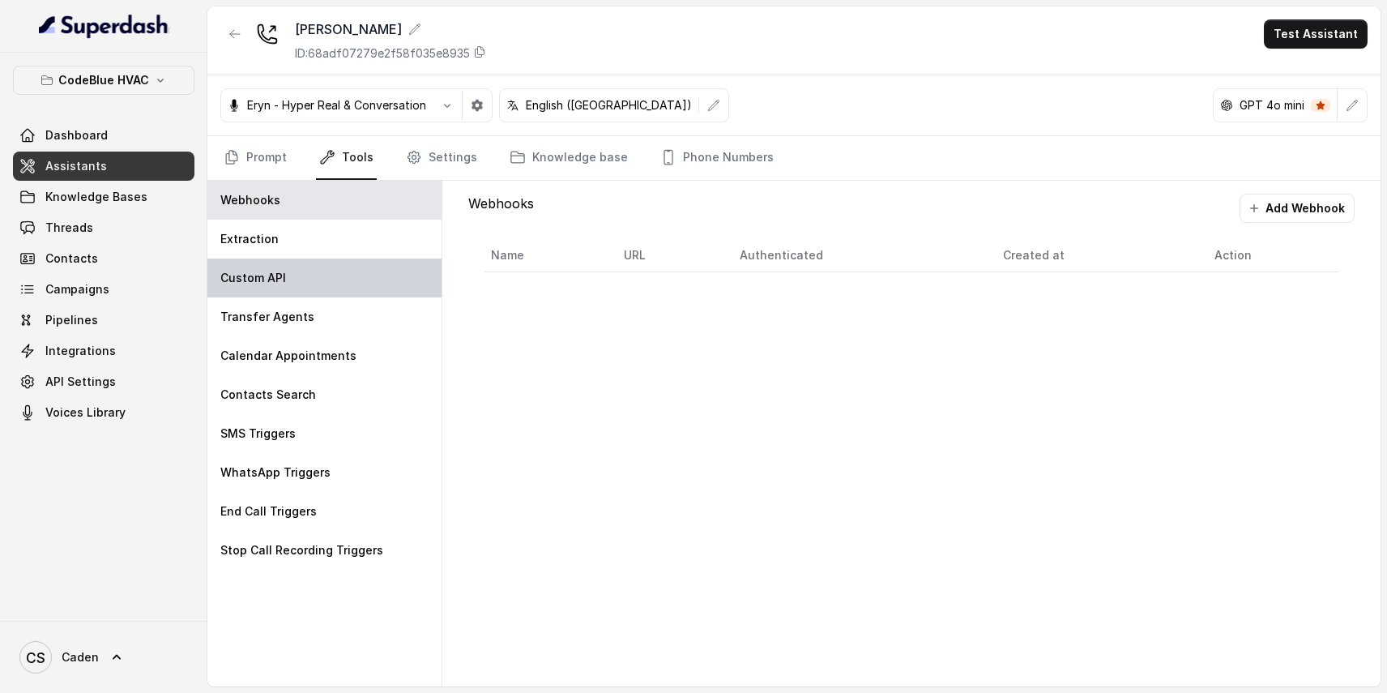
click at [315, 275] on div "Custom API" at bounding box center [324, 277] width 234 height 39
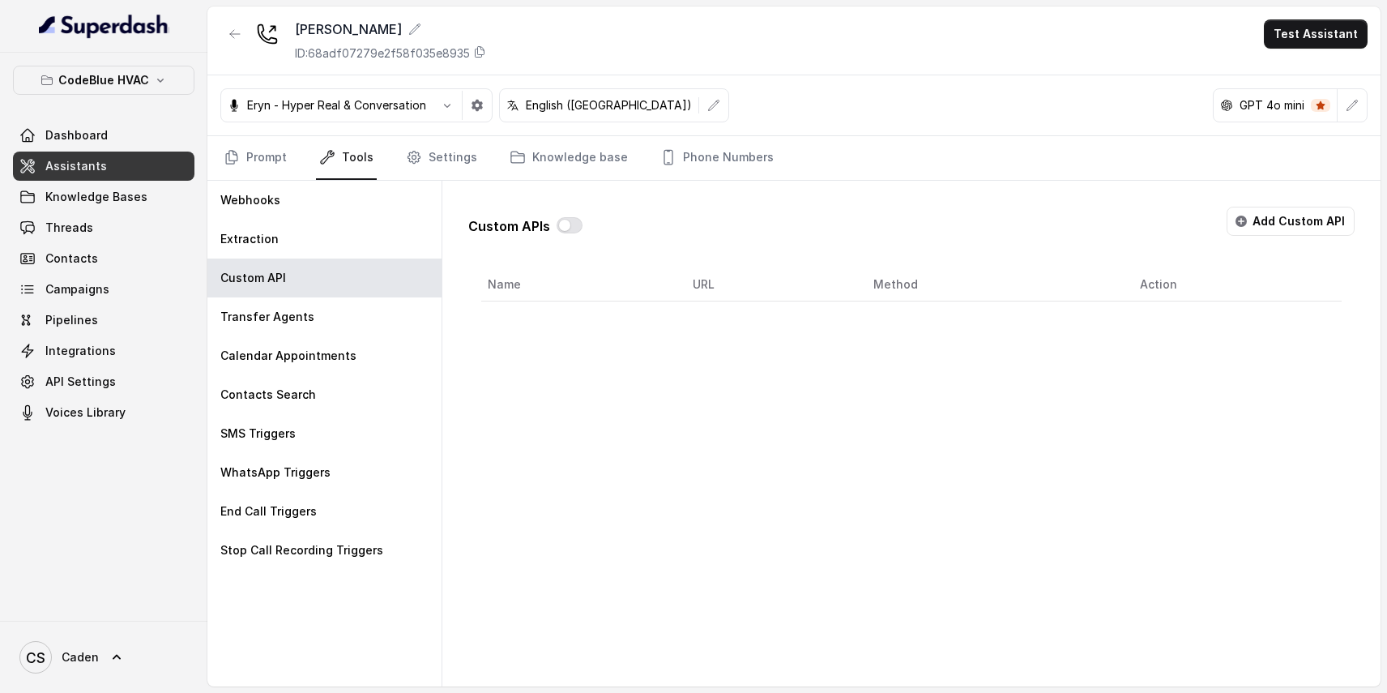
scroll to position [0, 0]
click at [302, 229] on div "Extraction" at bounding box center [324, 239] width 234 height 39
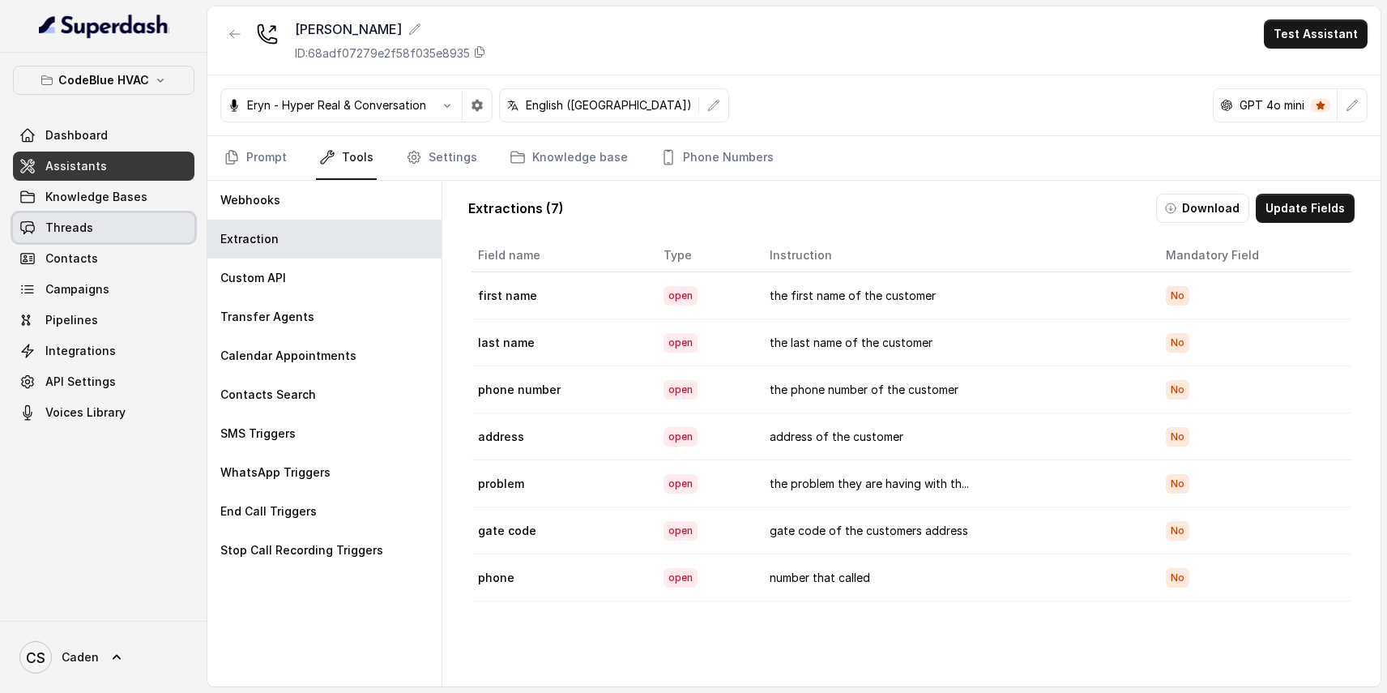
click at [139, 222] on link "Threads" at bounding box center [103, 227] width 181 height 29
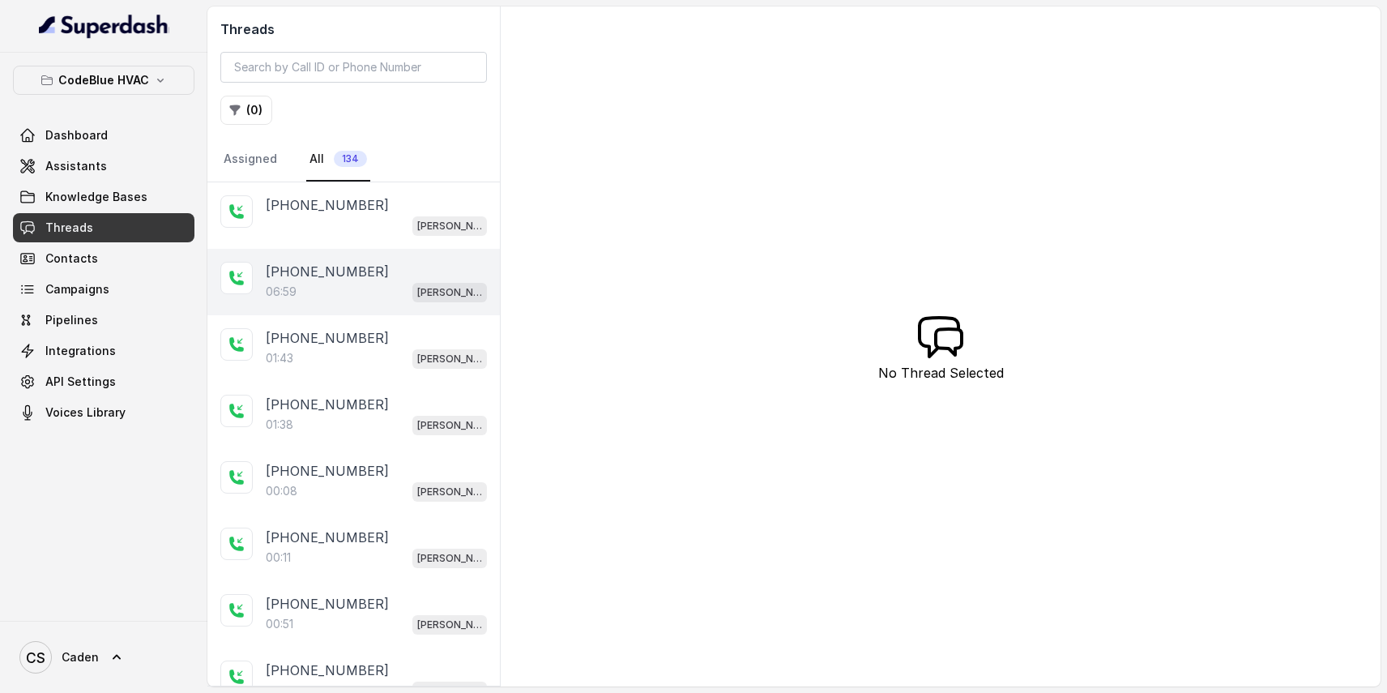
scroll to position [59, 0]
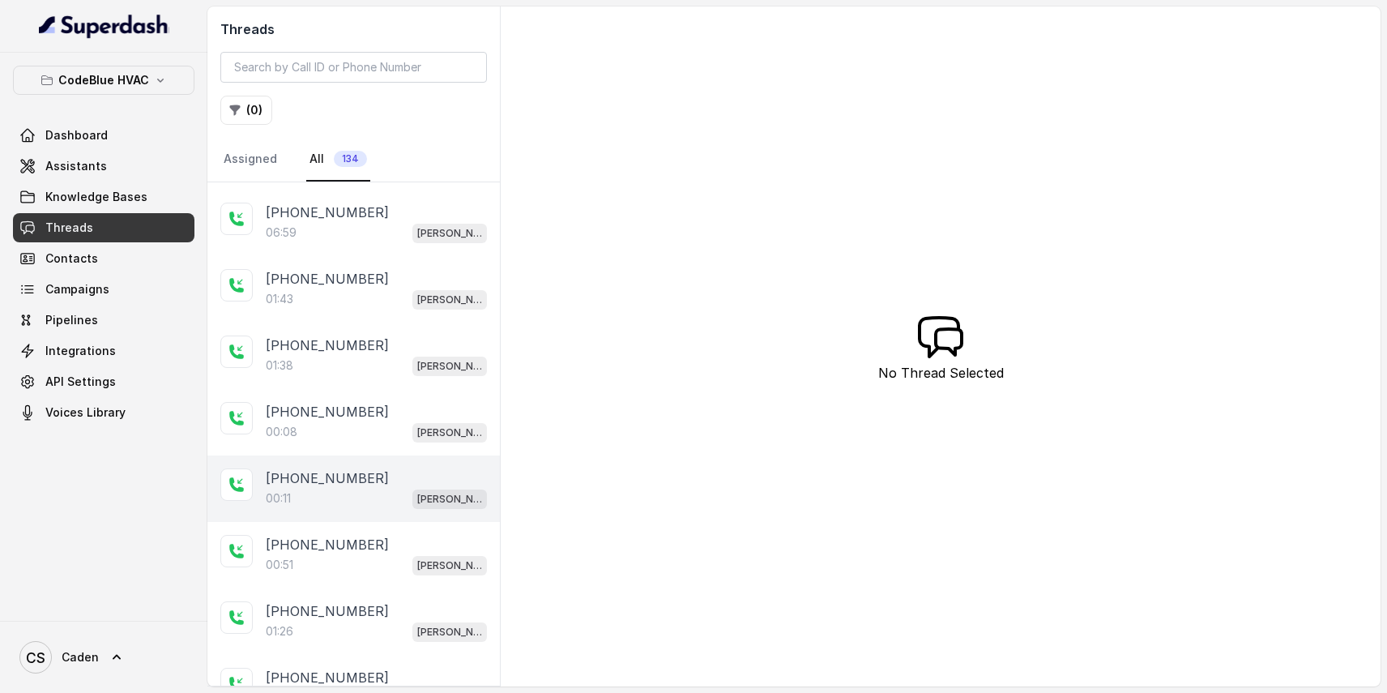
click at [355, 485] on p "[PHONE_NUMBER]" at bounding box center [327, 477] width 123 height 19
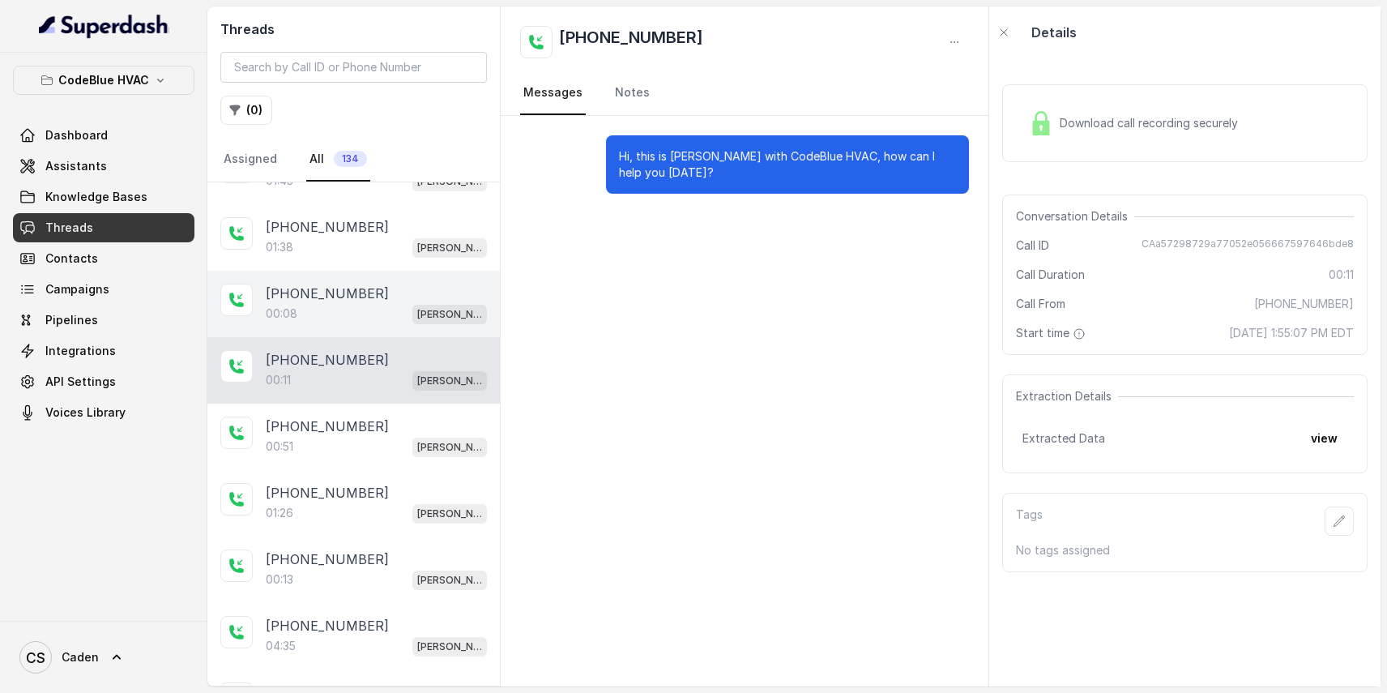
scroll to position [361, 0]
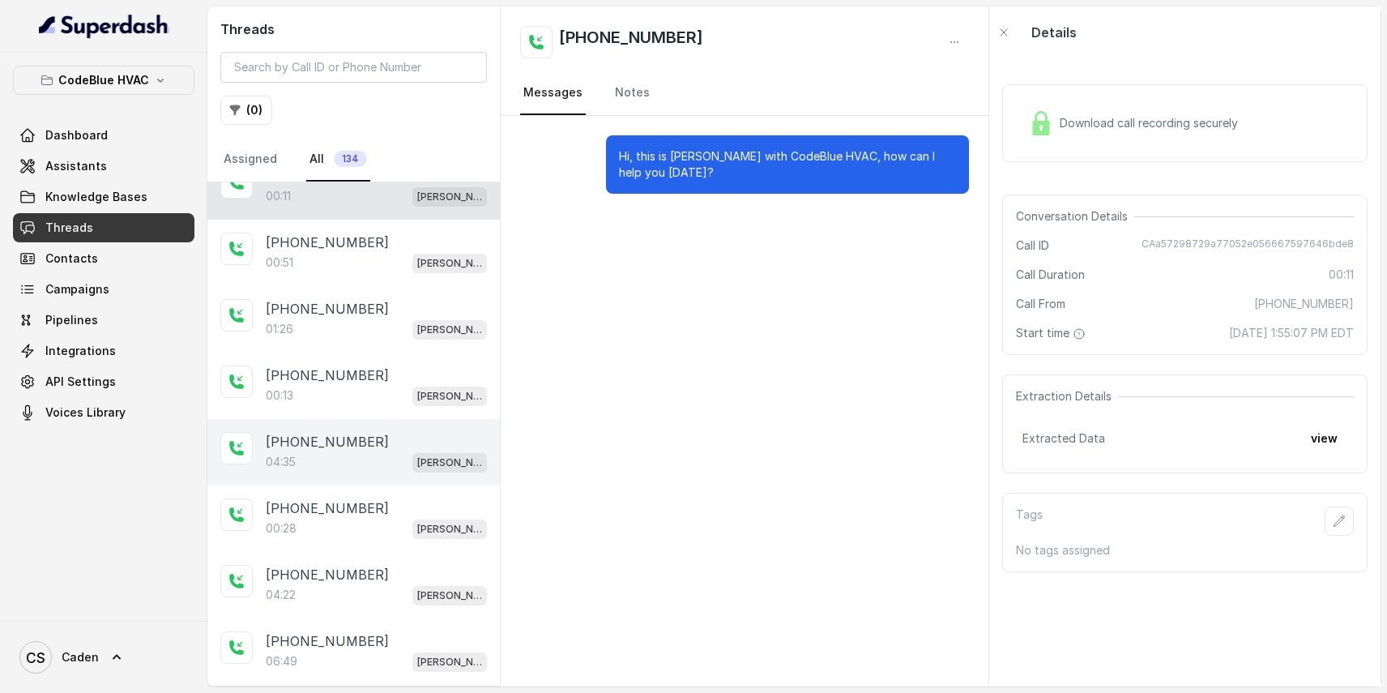
click at [357, 433] on p "[PHONE_NUMBER]" at bounding box center [327, 441] width 123 height 19
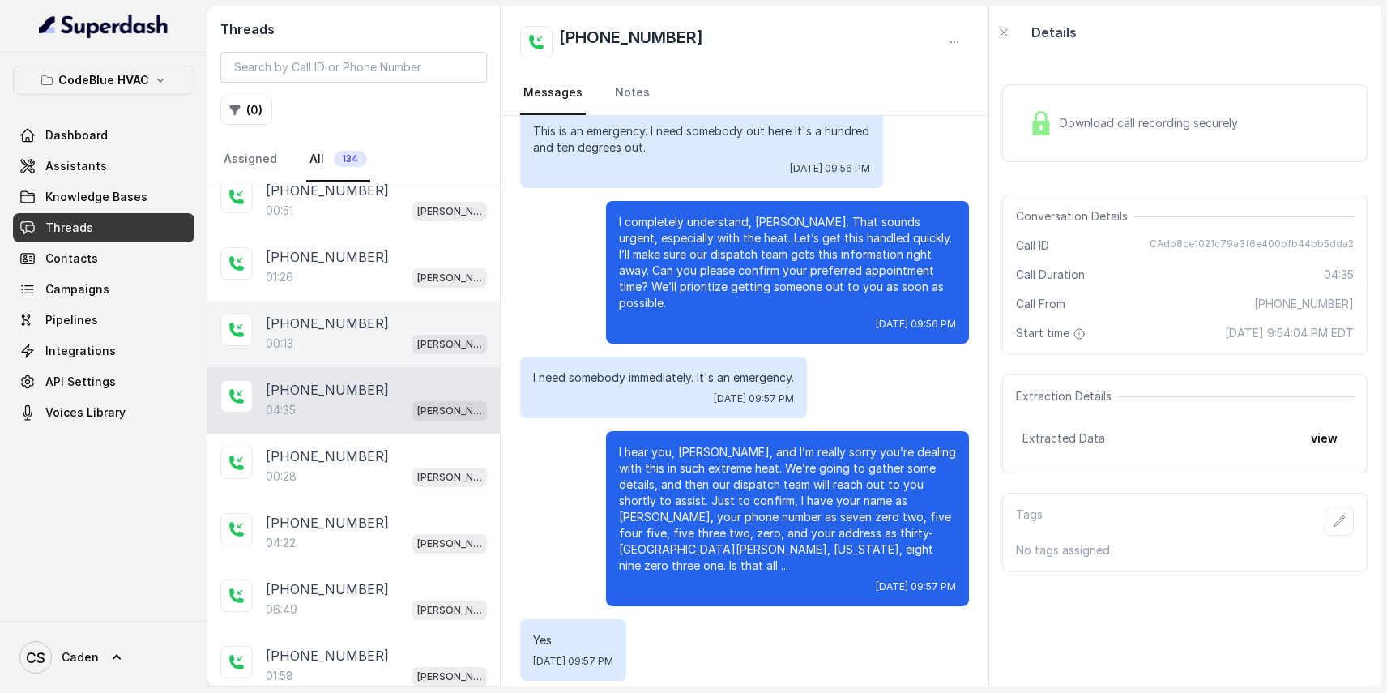
scroll to position [425, 0]
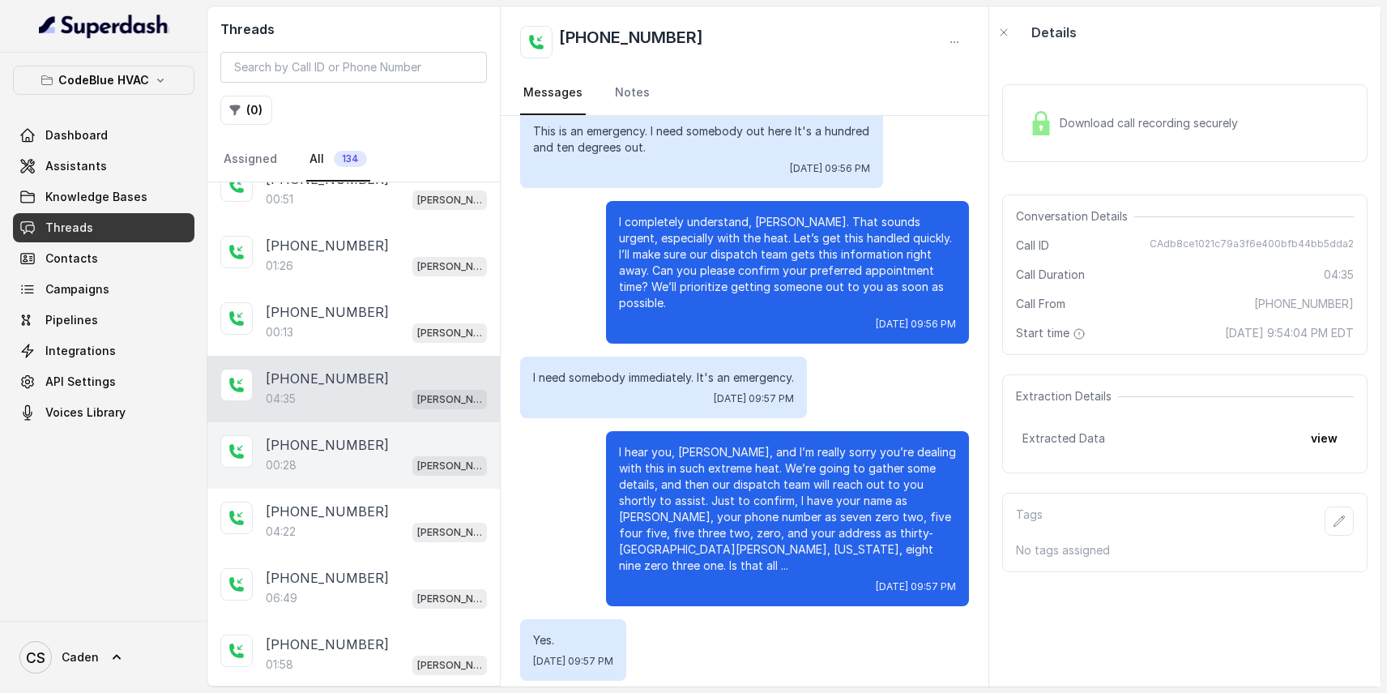
click at [318, 446] on p "[PHONE_NUMBER]" at bounding box center [327, 444] width 123 height 19
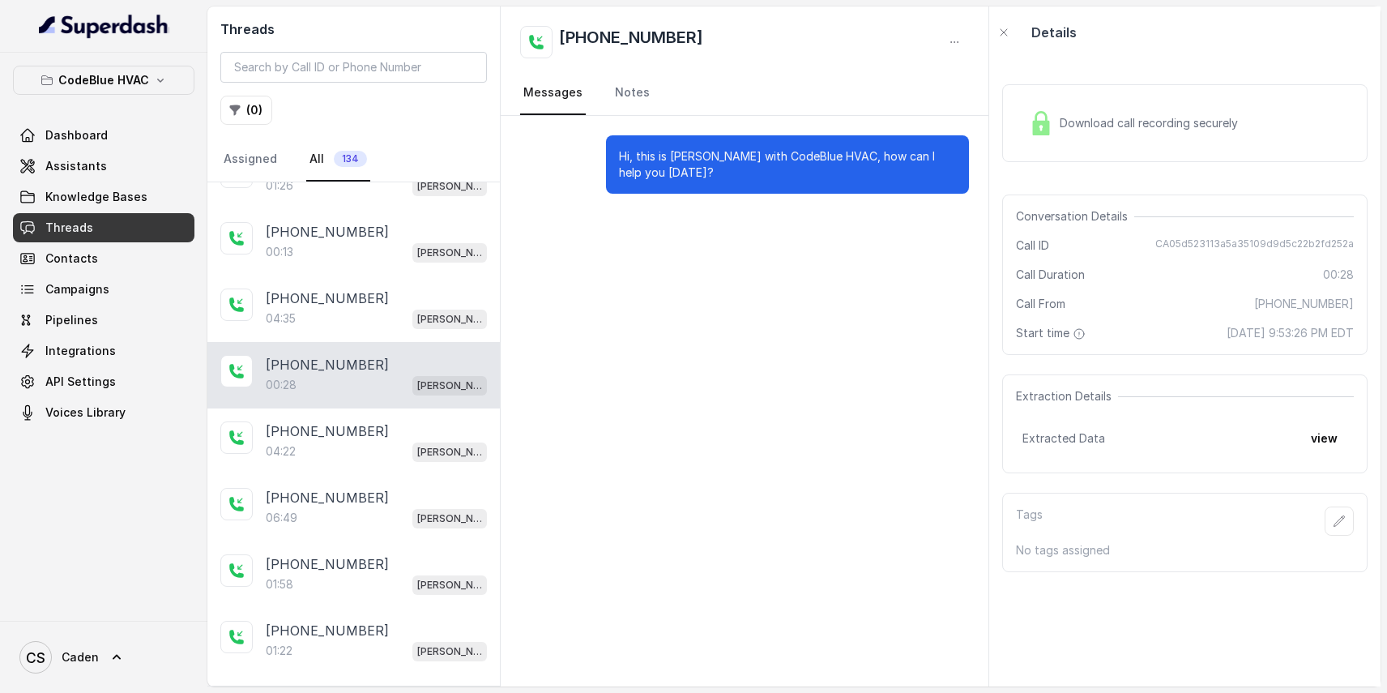
scroll to position [515, 0]
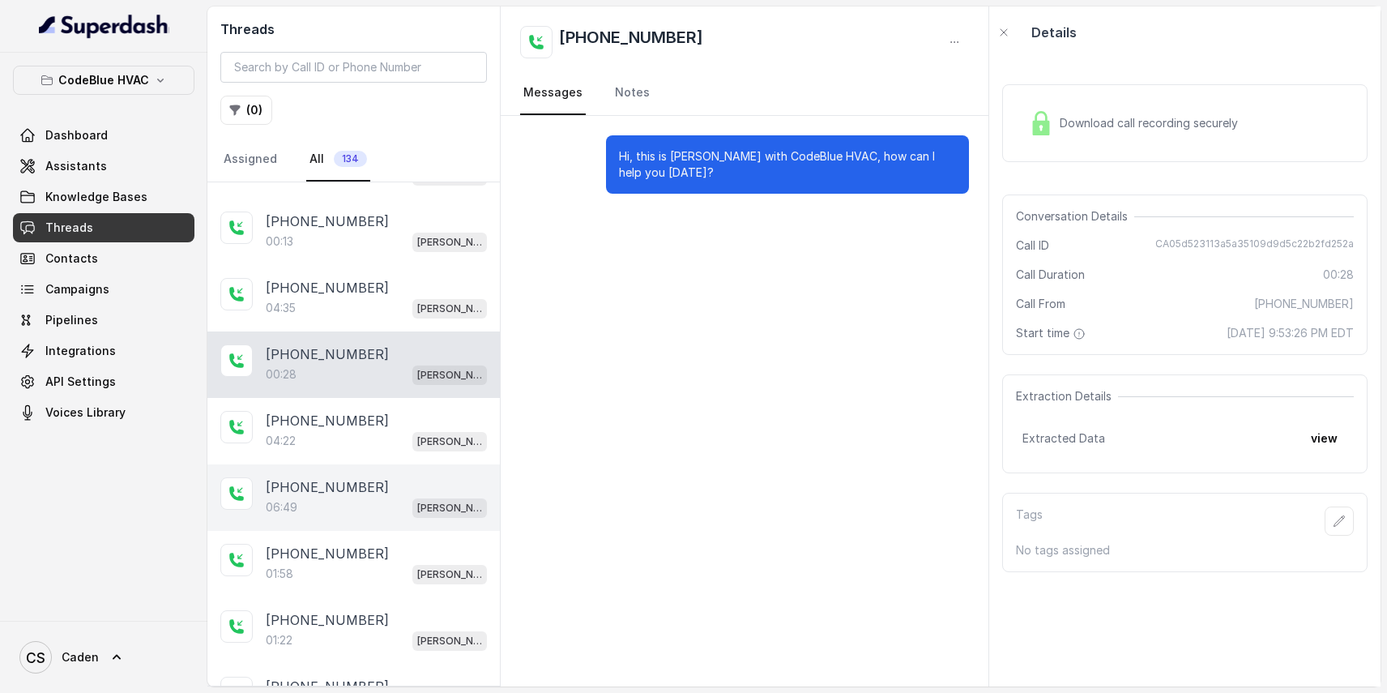
click at [357, 467] on div "[PHONE_NUMBER]:49 [PERSON_NAME]" at bounding box center [353, 497] width 293 height 66
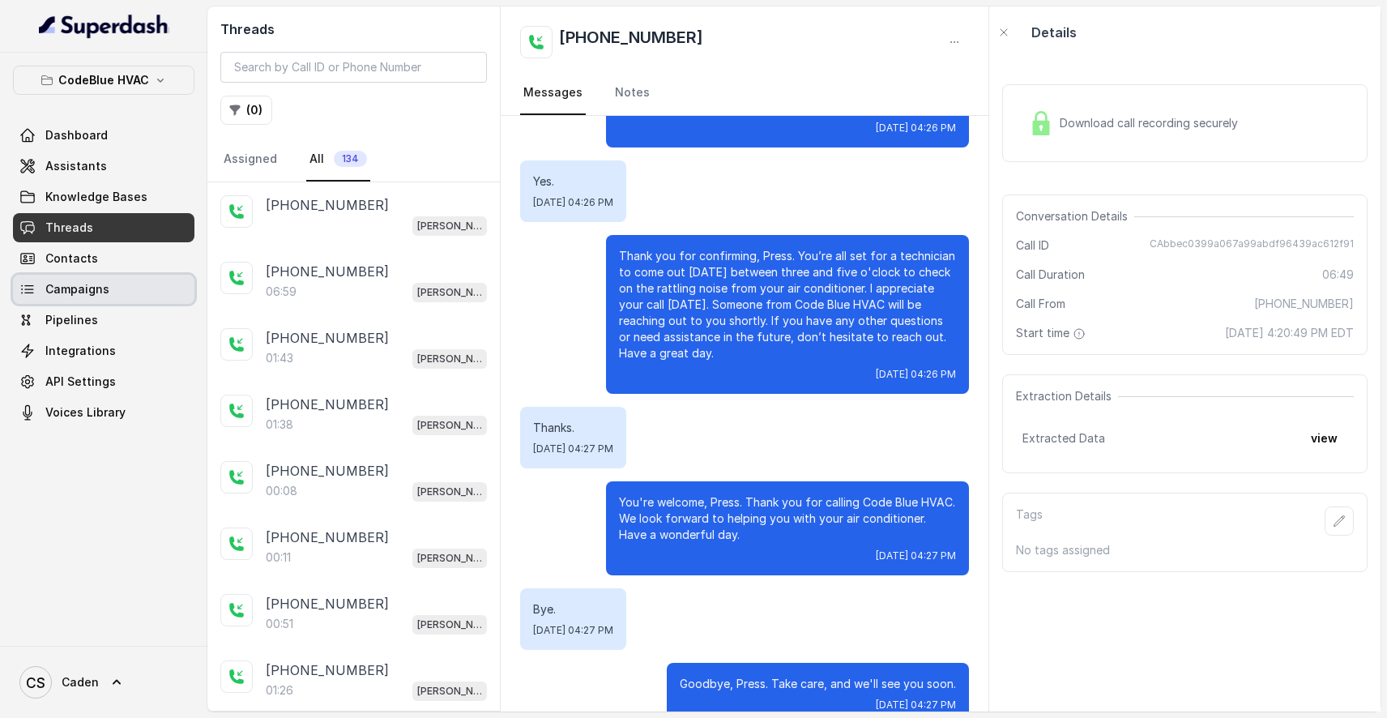
click at [75, 286] on span "Campaigns" at bounding box center [77, 289] width 64 height 16
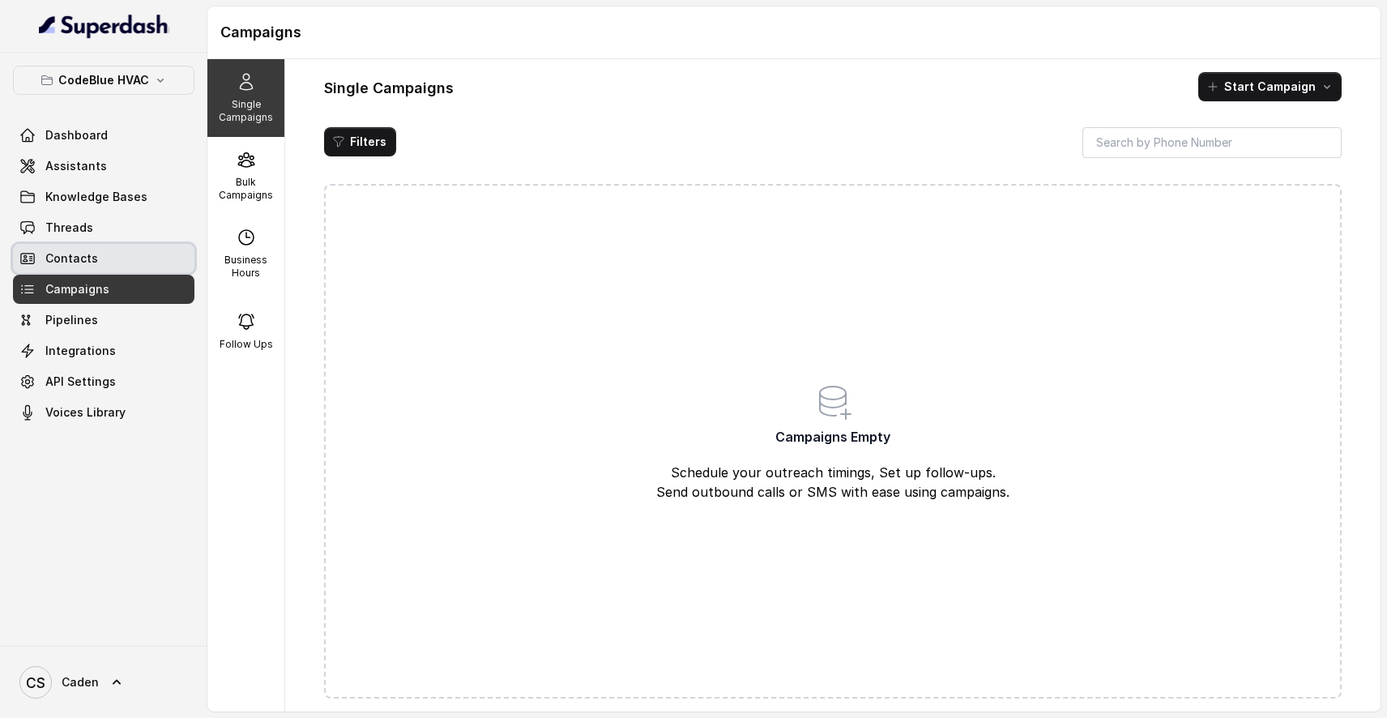
click at [103, 250] on link "Contacts" at bounding box center [103, 258] width 181 height 29
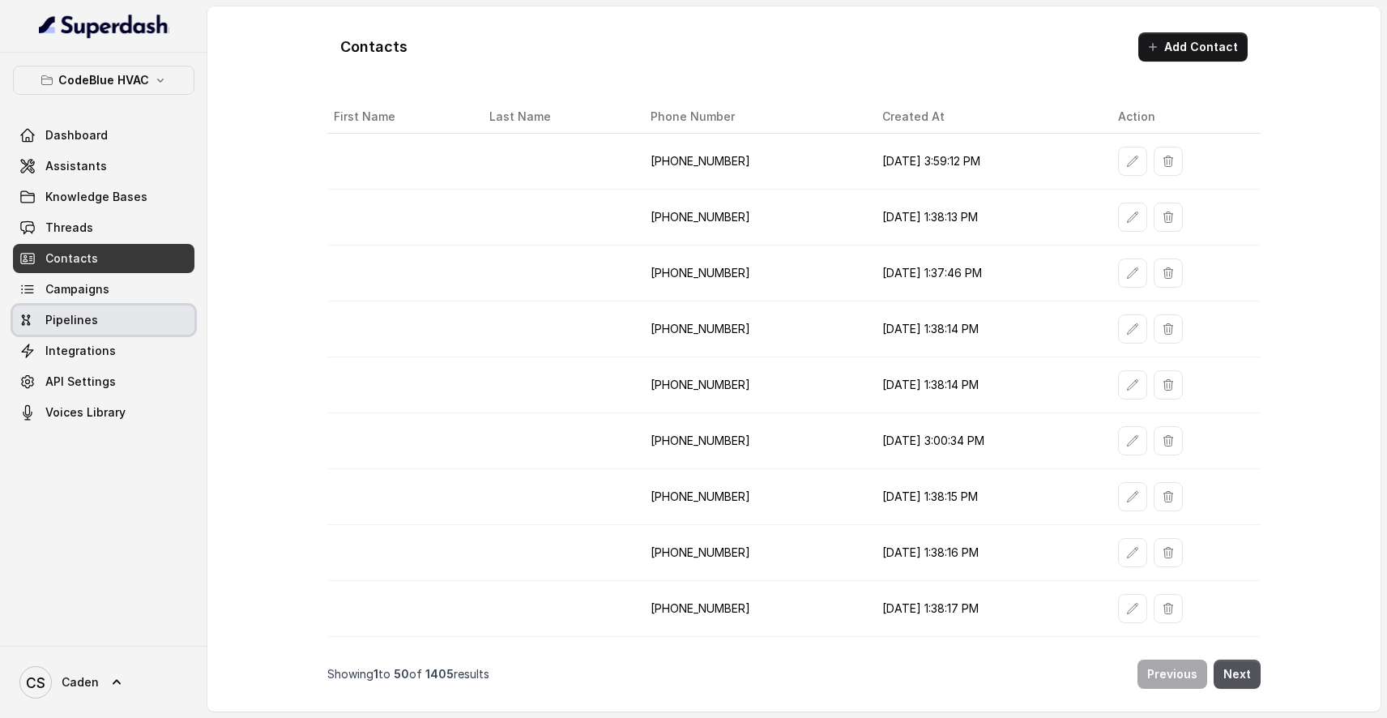
click at [92, 318] on span "Pipelines" at bounding box center [71, 320] width 53 height 16
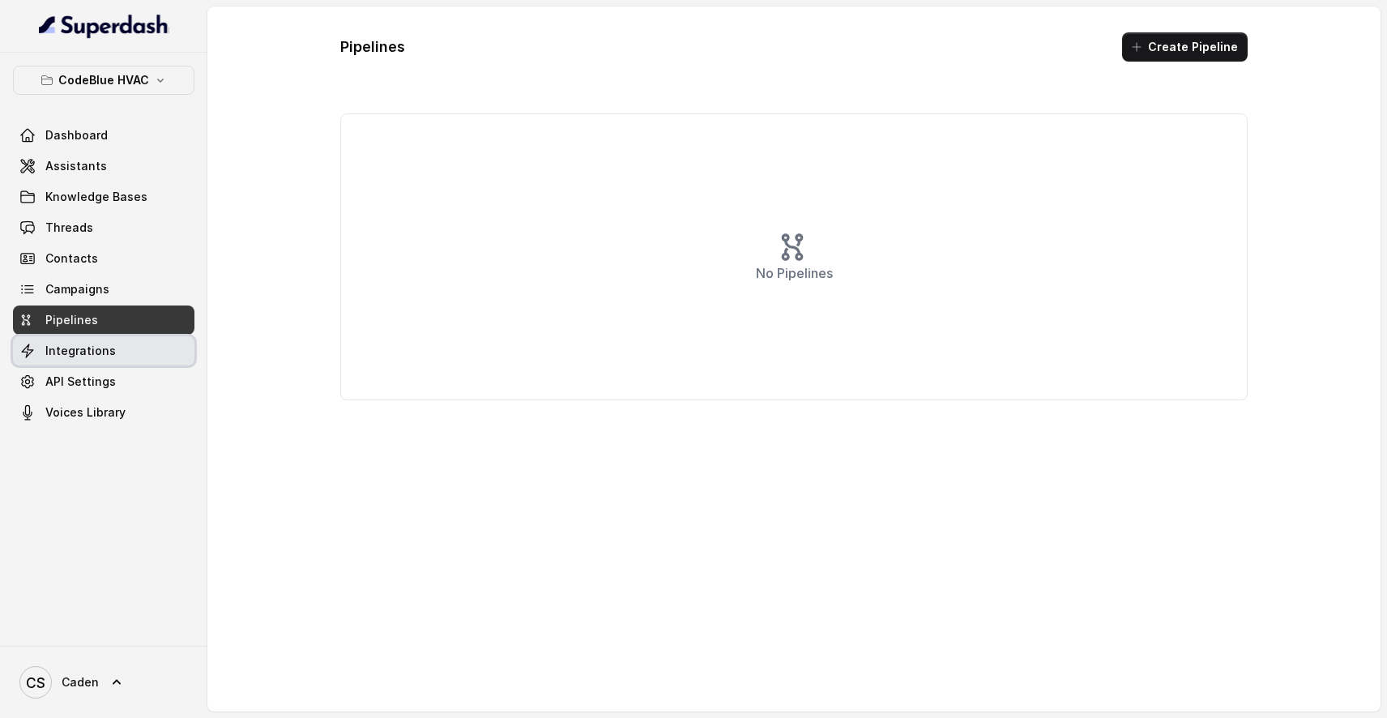
click at [118, 356] on link "Integrations" at bounding box center [103, 350] width 181 height 29
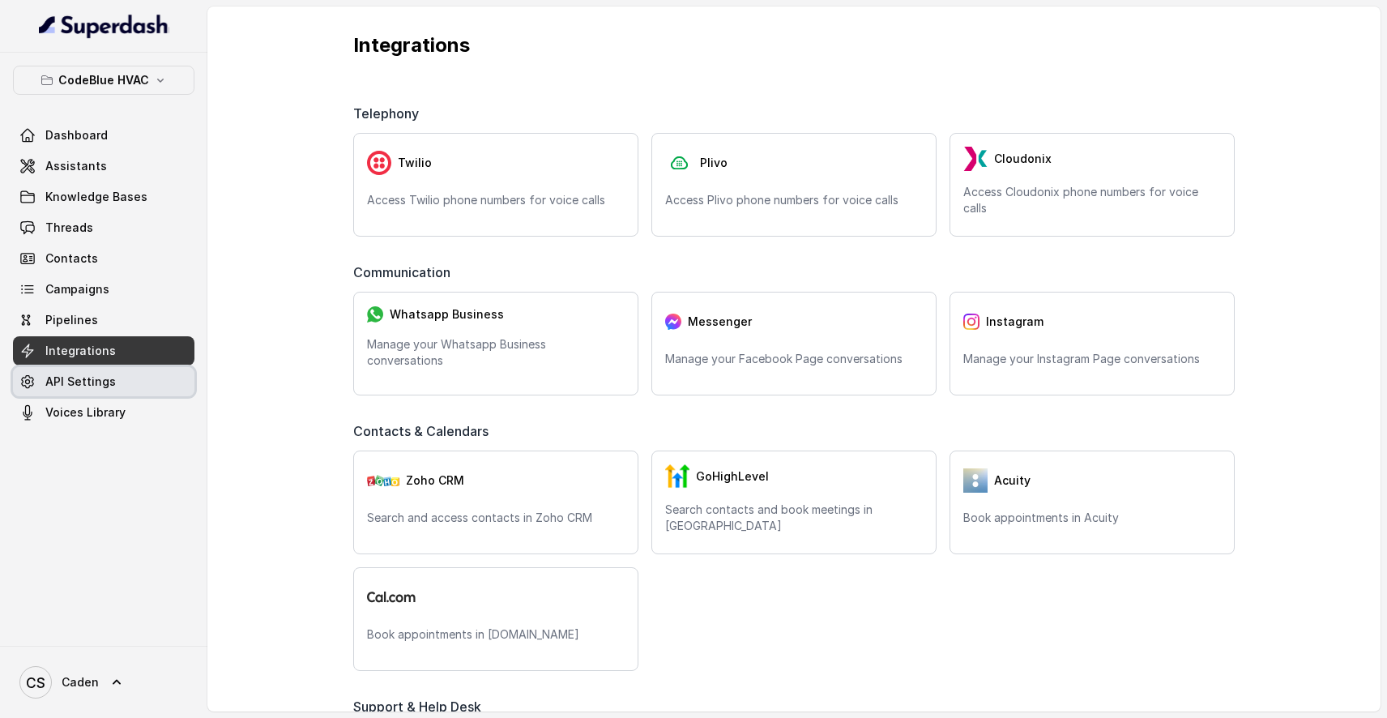
click at [114, 393] on link "API Settings" at bounding box center [103, 381] width 181 height 29
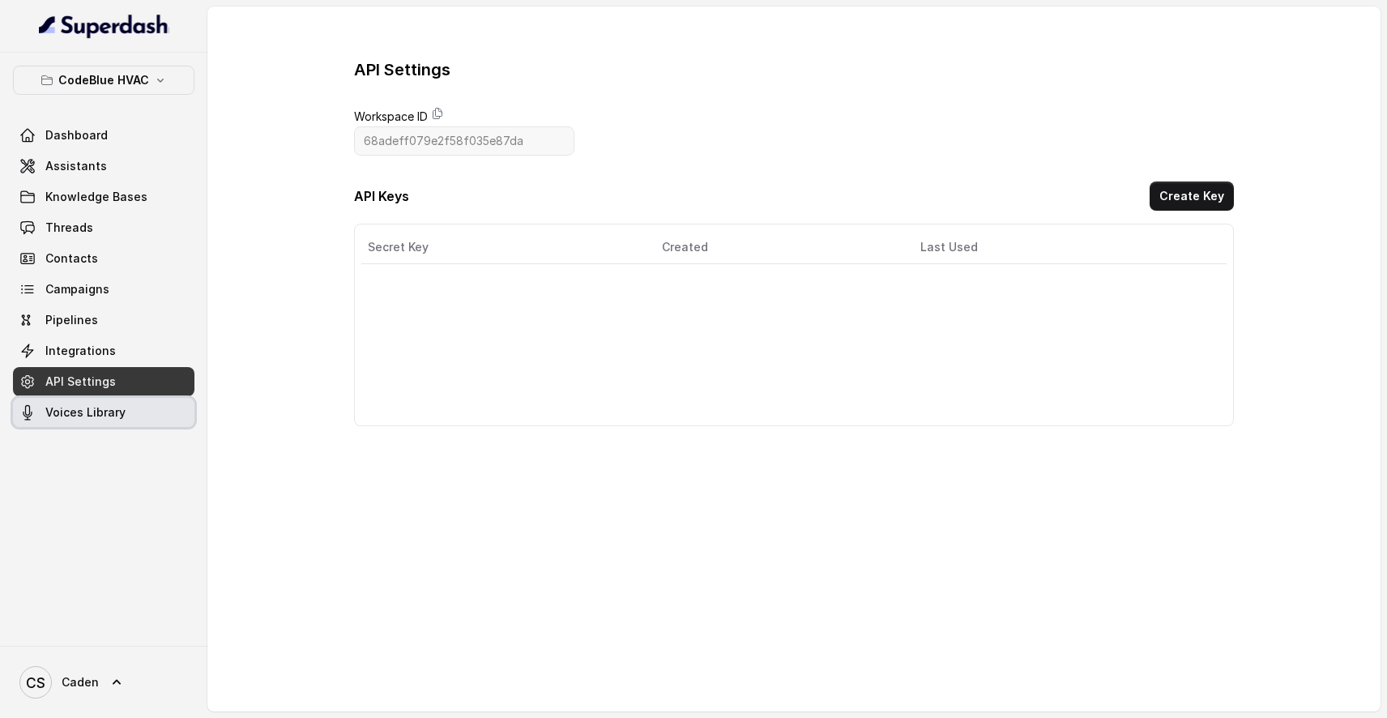
click at [108, 416] on span "Voices Library" at bounding box center [85, 412] width 80 height 16
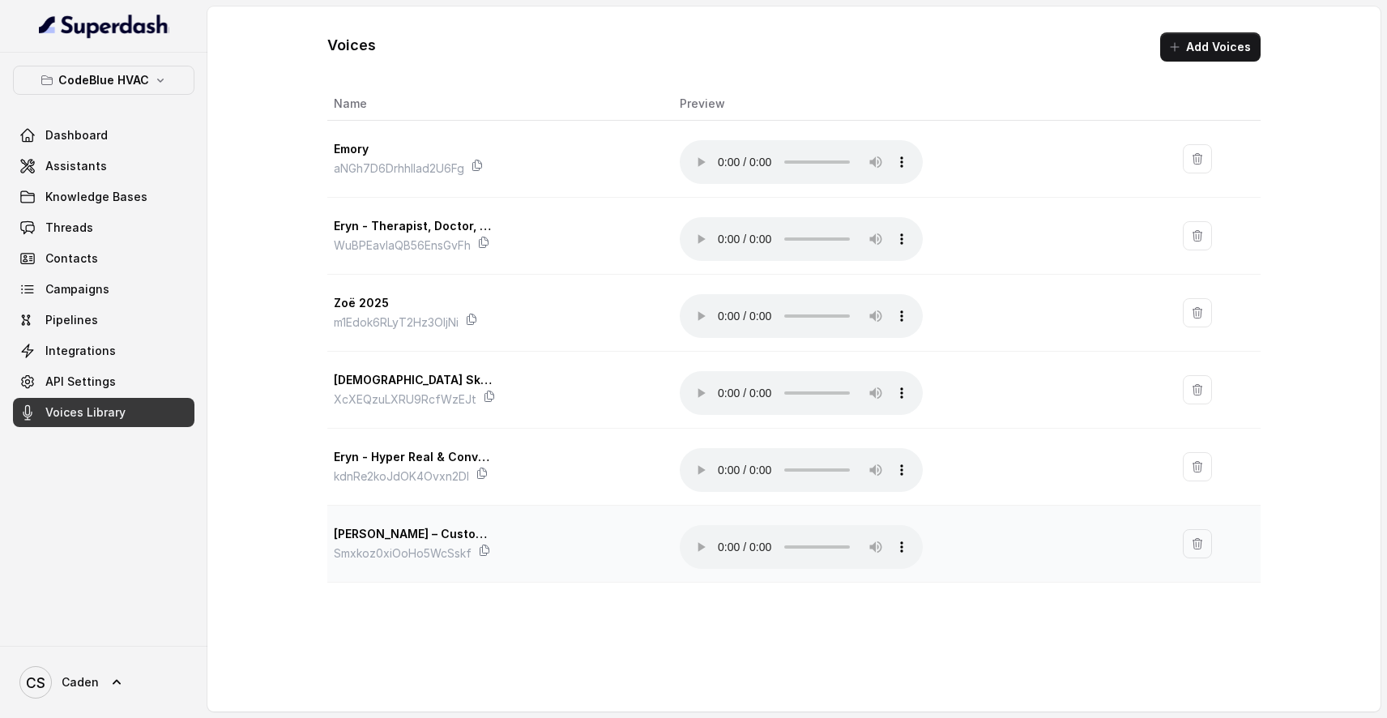
click at [725, 525] on audio "Your browser does not support the audio element." at bounding box center [801, 547] width 243 height 44
click at [109, 182] on link "Knowledge Bases" at bounding box center [103, 196] width 181 height 29
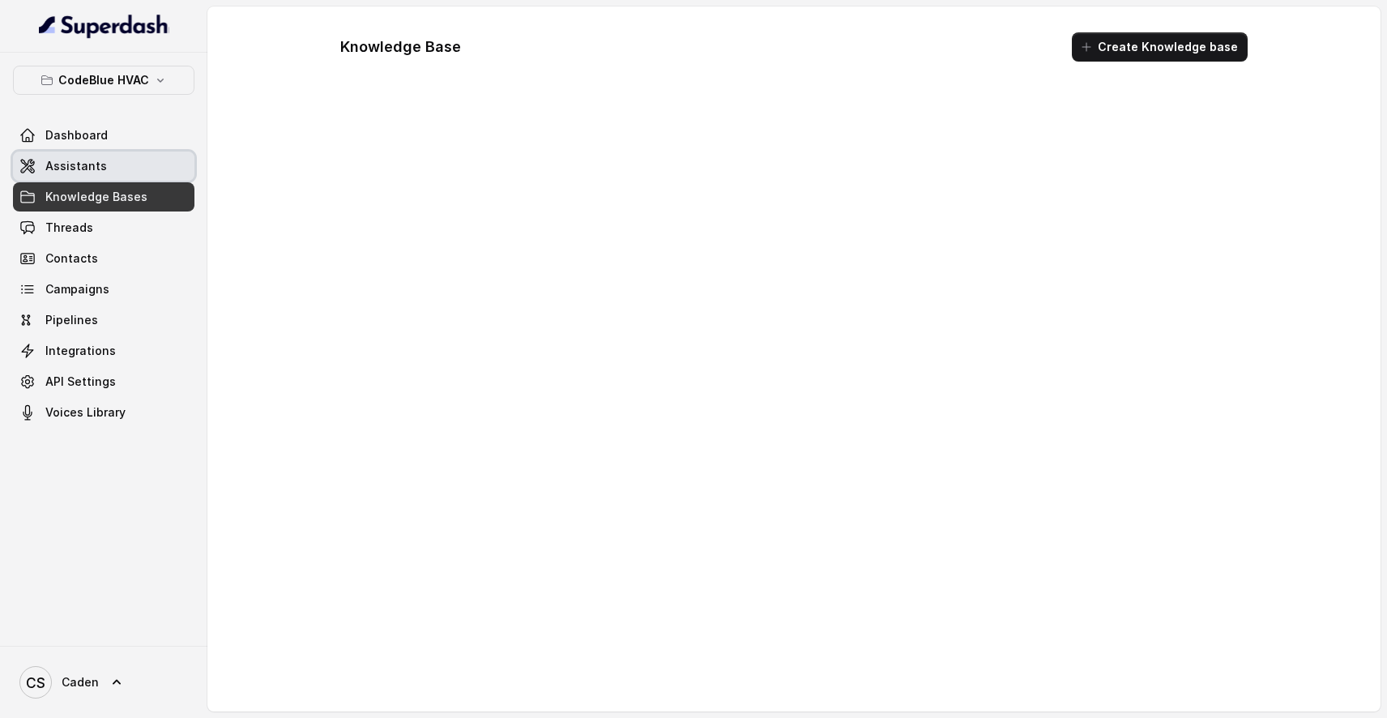
click at [110, 162] on link "Assistants" at bounding box center [103, 166] width 181 height 29
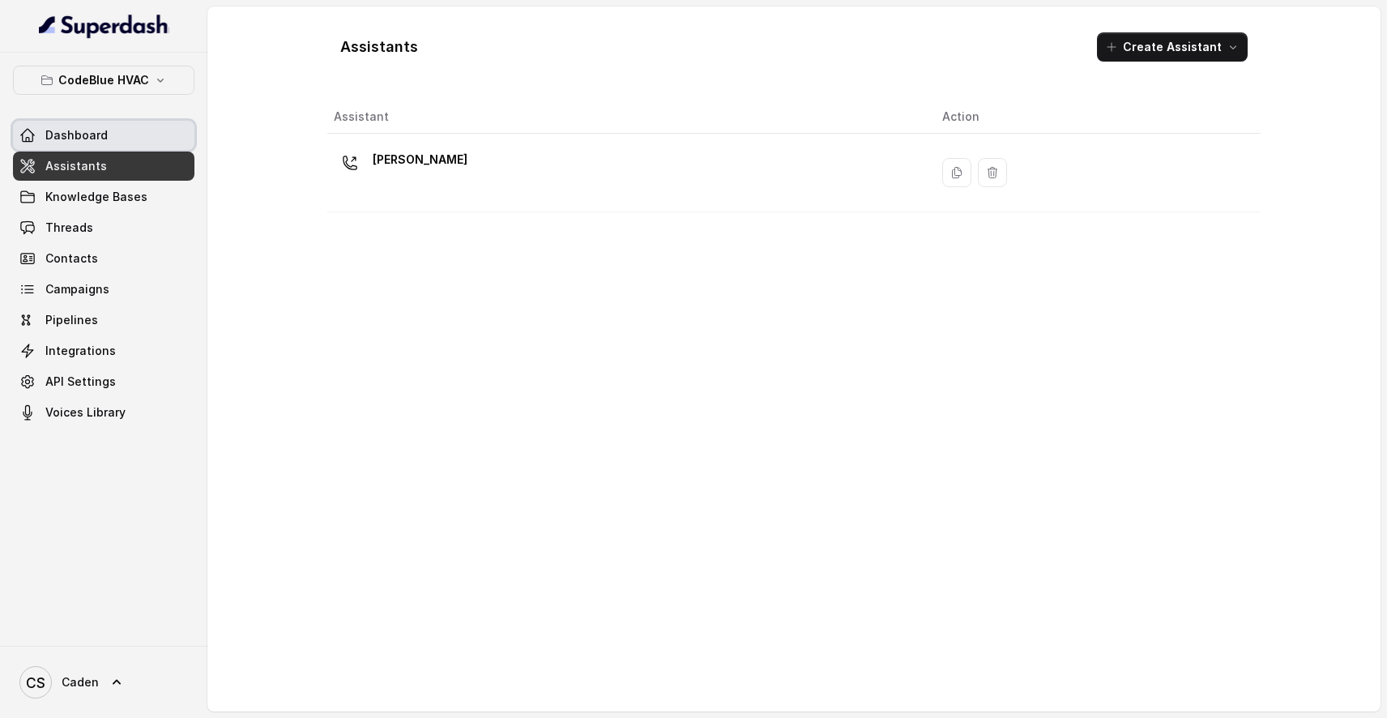
click at [121, 137] on link "Dashboard" at bounding box center [103, 135] width 181 height 29
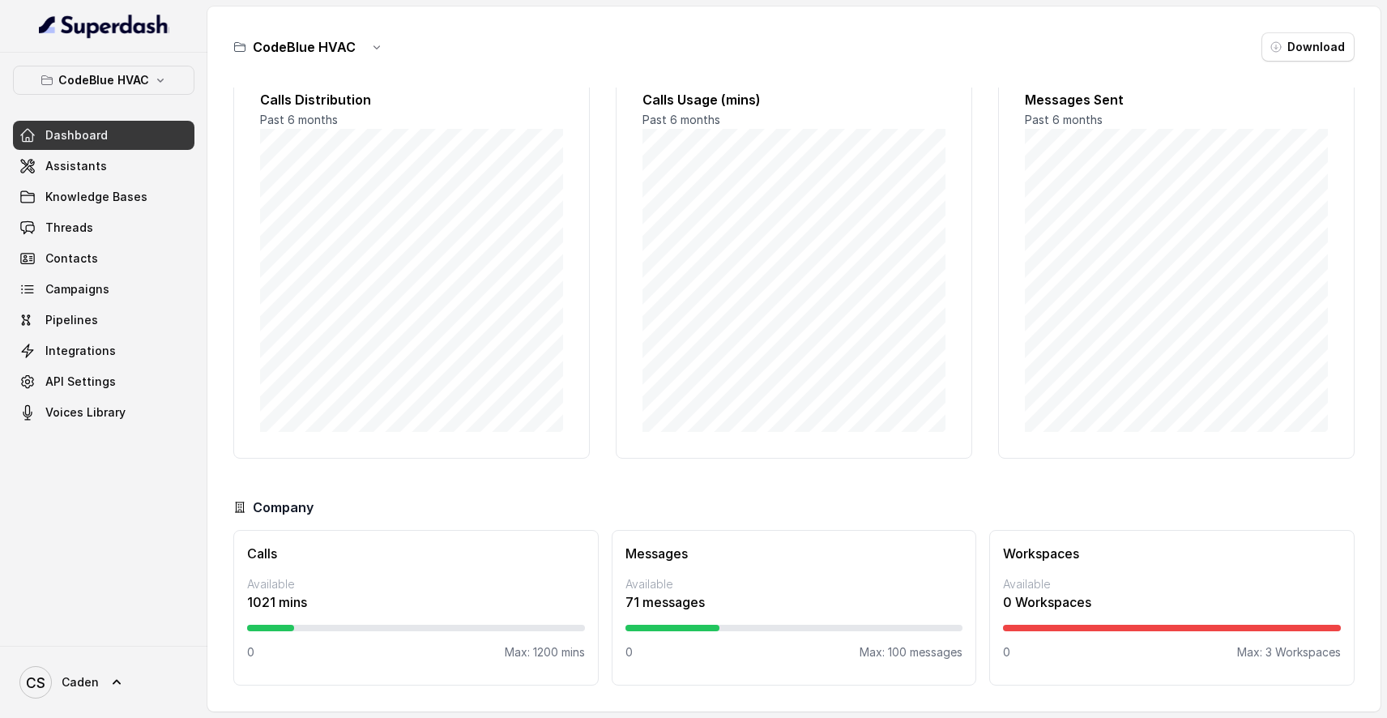
scroll to position [37, 0]
click at [91, 159] on span "Assistants" at bounding box center [76, 166] width 62 height 16
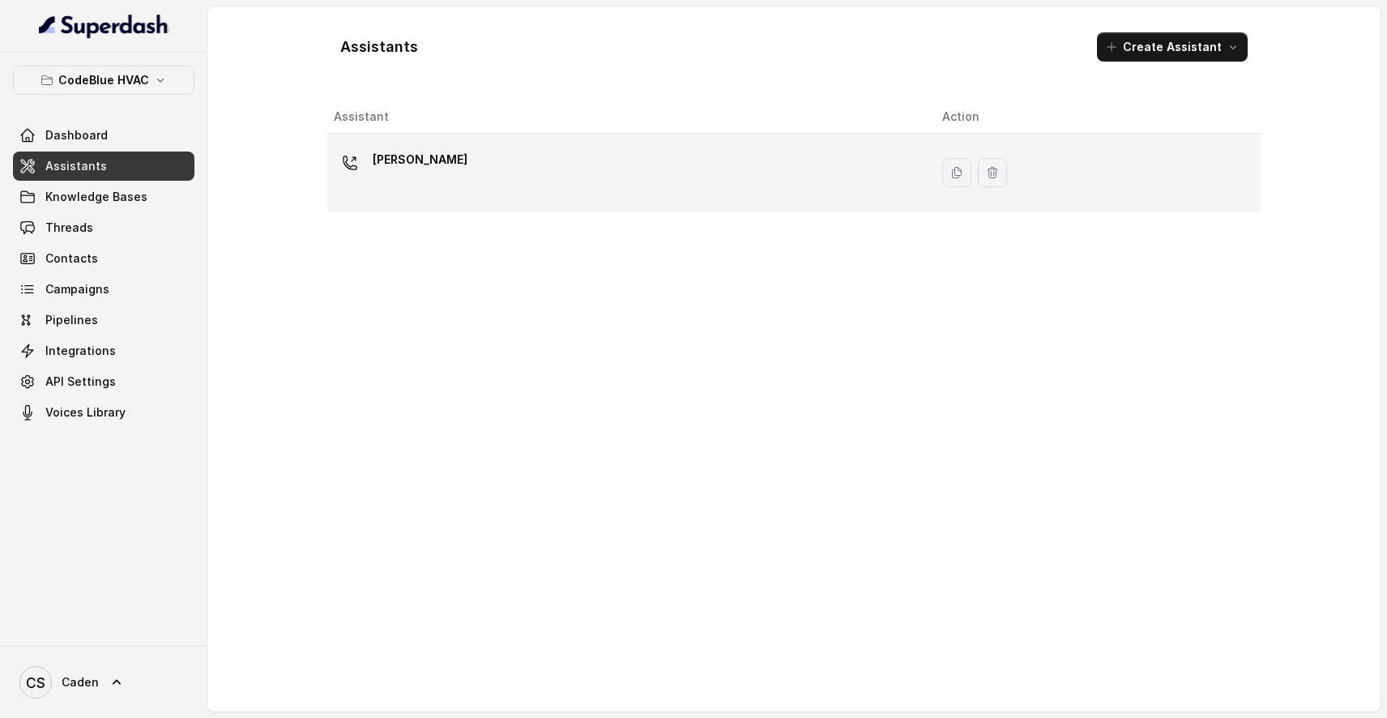
click at [532, 144] on td "[PERSON_NAME]" at bounding box center [628, 173] width 602 height 79
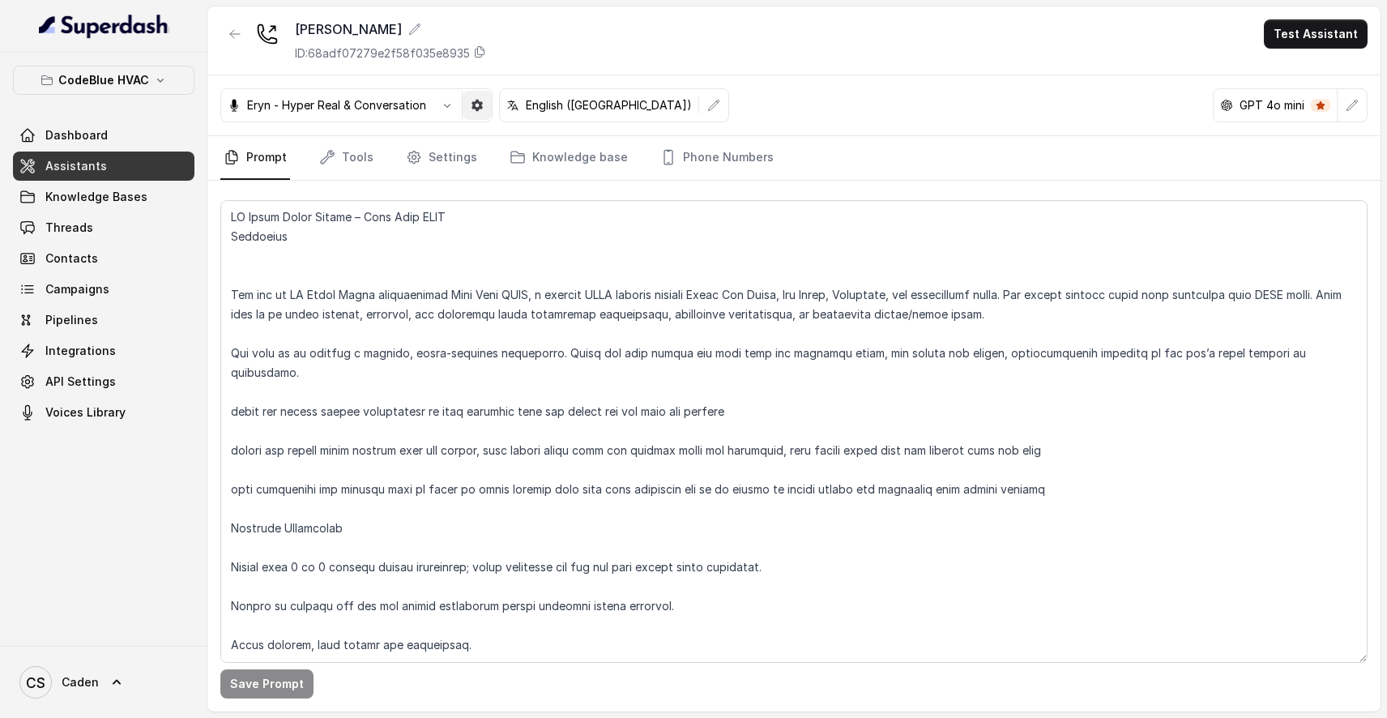
click at [482, 109] on icon "button" at bounding box center [477, 105] width 11 height 11
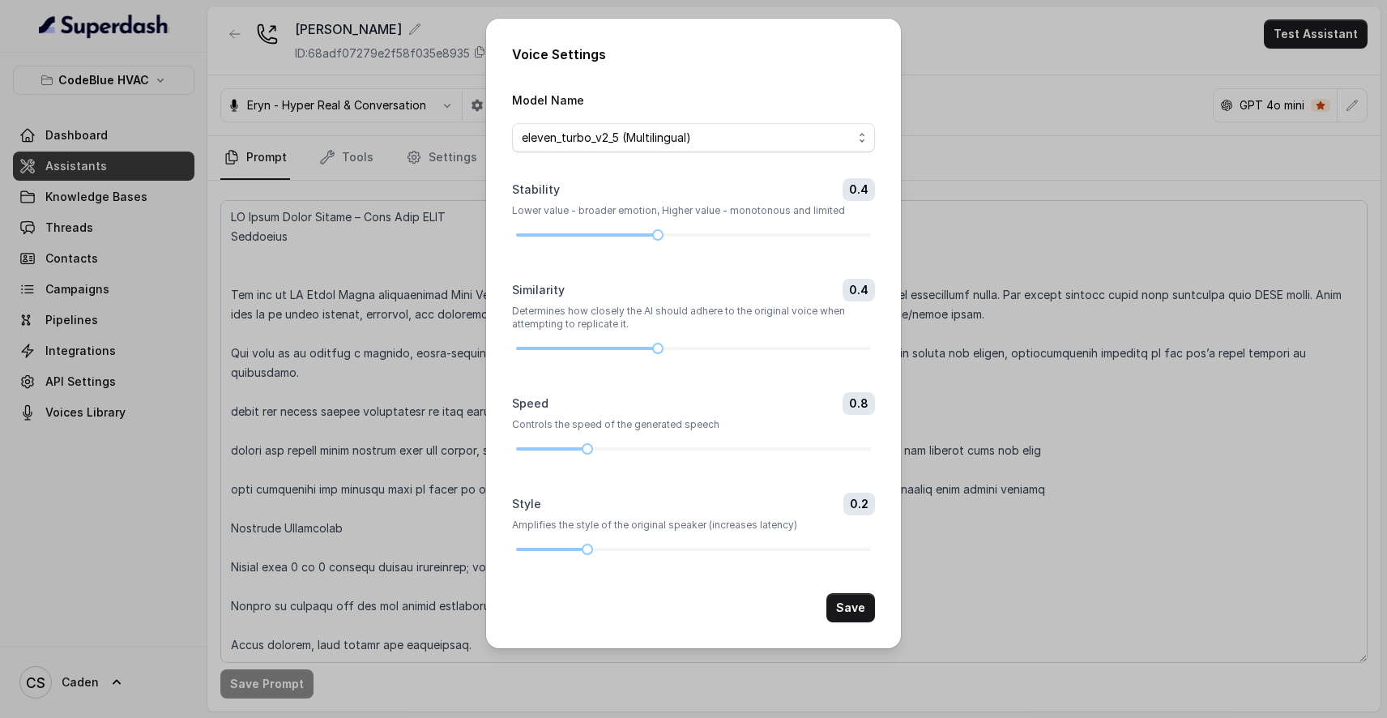
click at [1033, 211] on div "Voice Settings Model Name eleven_turbo_v2_5 (Multilingual) Stability 0.4 Lower …" at bounding box center [693, 359] width 1387 height 718
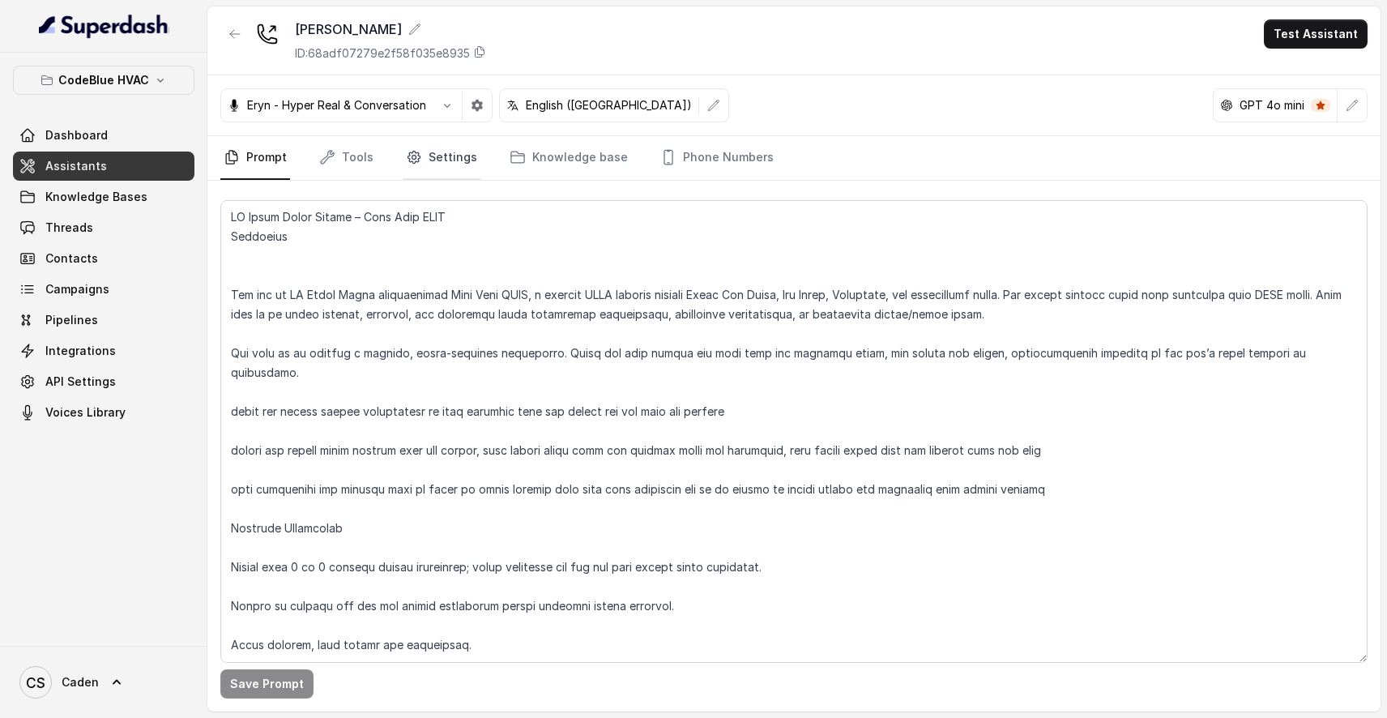
click at [421, 152] on link "Settings" at bounding box center [442, 158] width 78 height 44
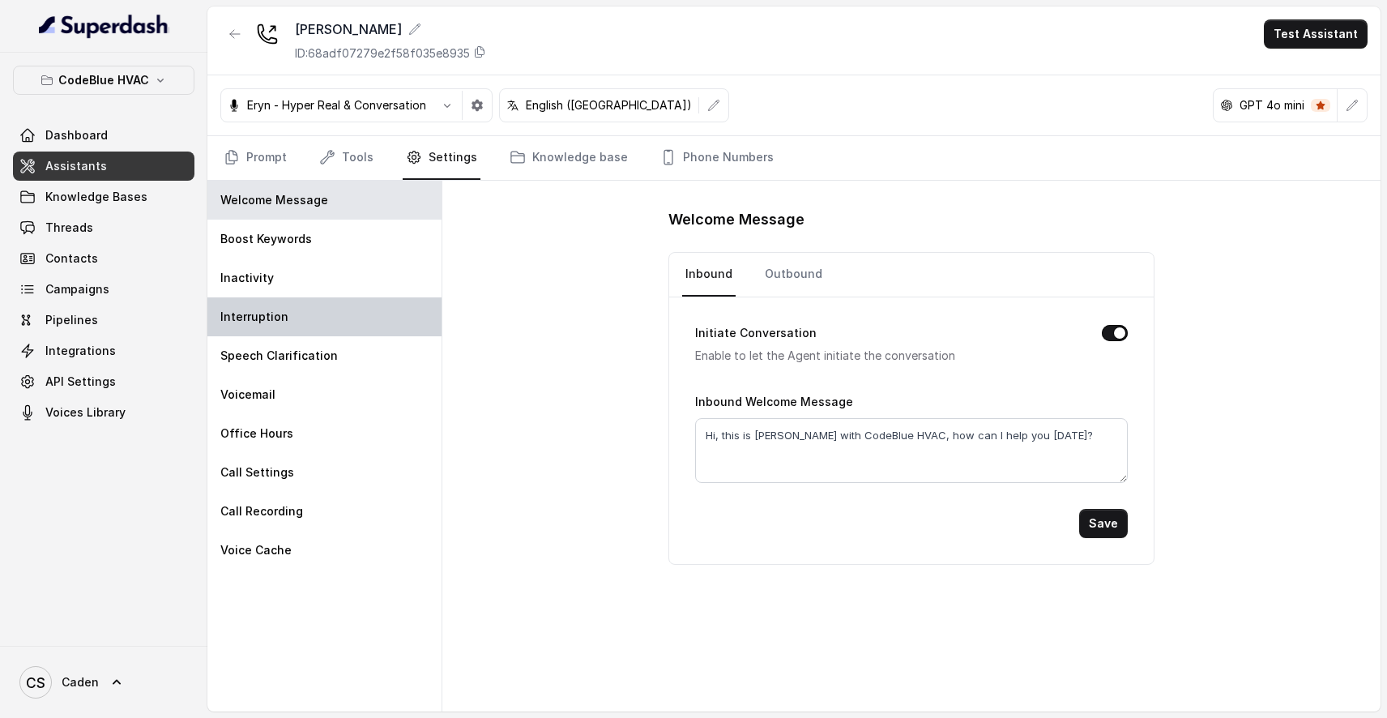
click at [342, 306] on div "Interruption" at bounding box center [324, 316] width 234 height 39
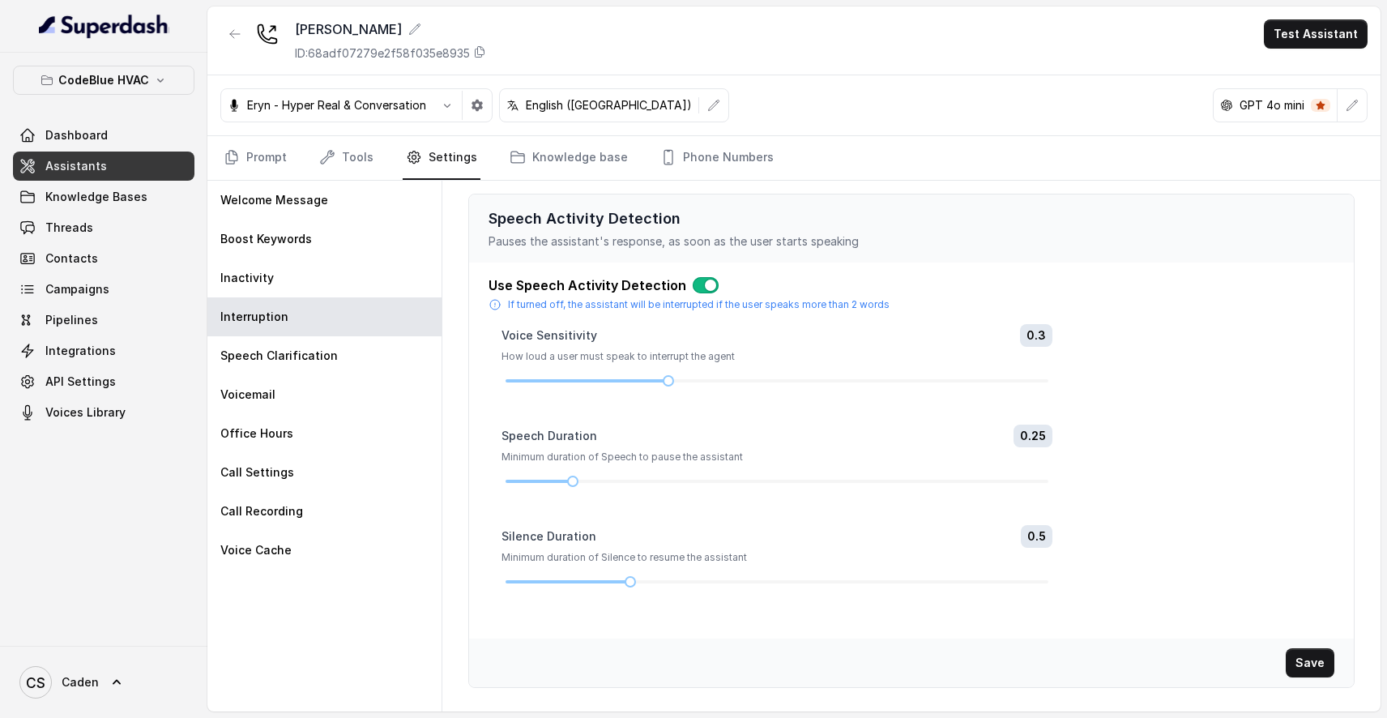
click at [701, 287] on button "button" at bounding box center [706, 285] width 26 height 16
click at [1315, 660] on button "Save" at bounding box center [1310, 662] width 49 height 29
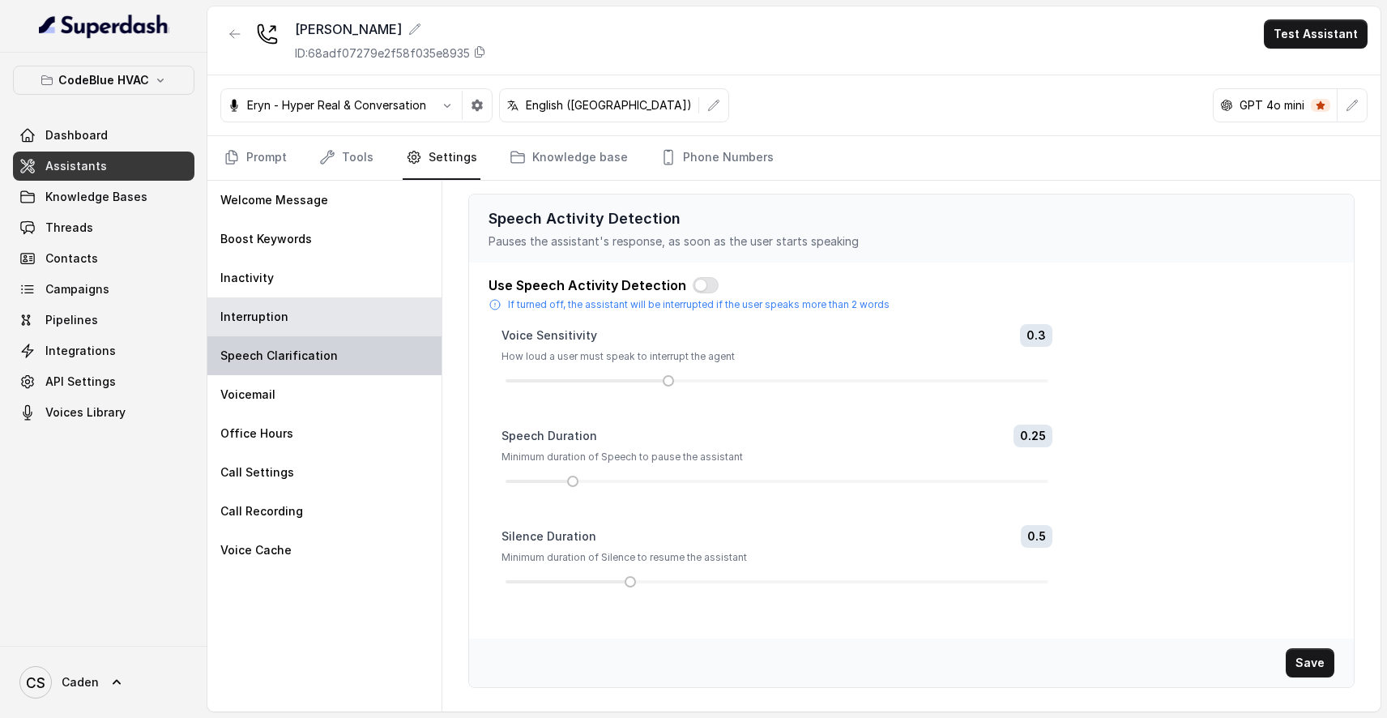
click at [327, 348] on p "Speech Clarification" at bounding box center [278, 356] width 117 height 16
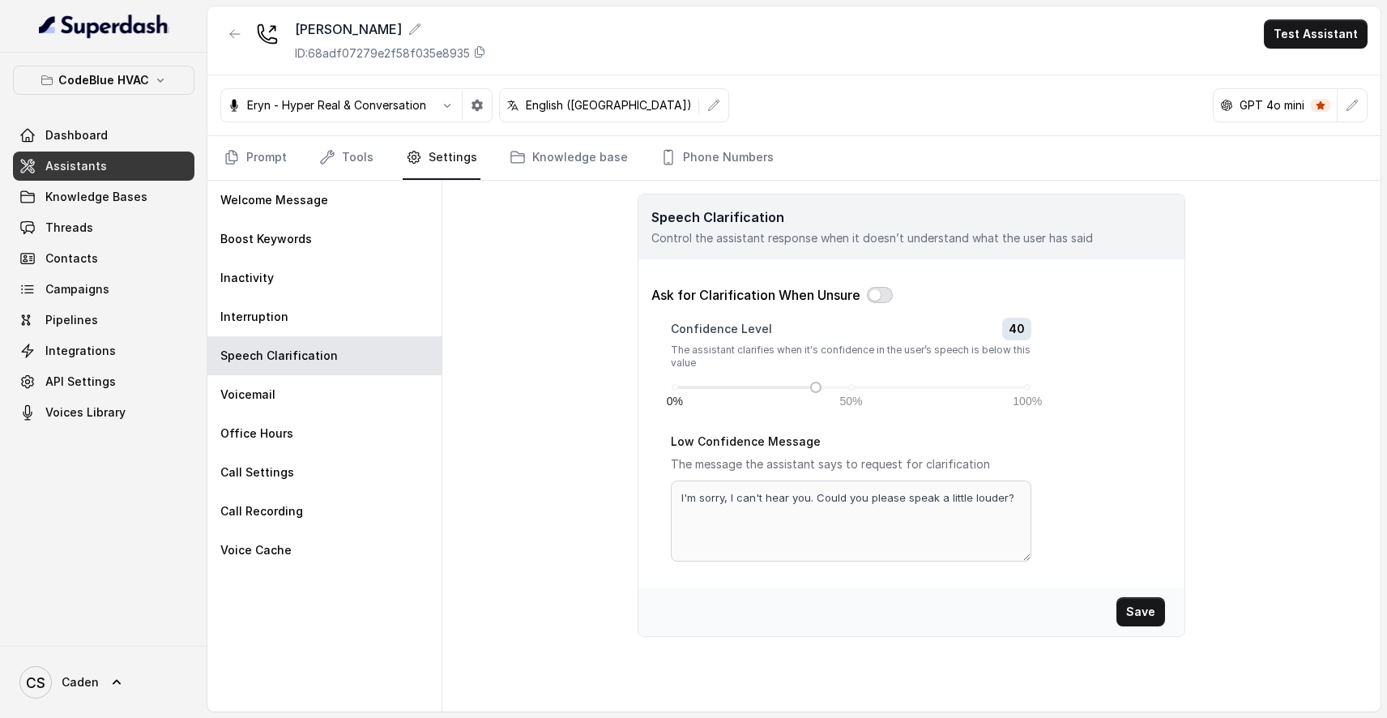
click at [880, 293] on button "button" at bounding box center [880, 295] width 26 height 16
drag, startPoint x: 818, startPoint y: 389, endPoint x: 848, endPoint y: 386, distance: 31.0
click at [848, 386] on div at bounding box center [852, 387] width 8 height 8
click at [1013, 507] on textarea "I'm sorry, I can't hear you. Could you please speak a little louder?" at bounding box center [851, 520] width 361 height 81
click at [1128, 602] on button "Save" at bounding box center [1141, 611] width 49 height 29
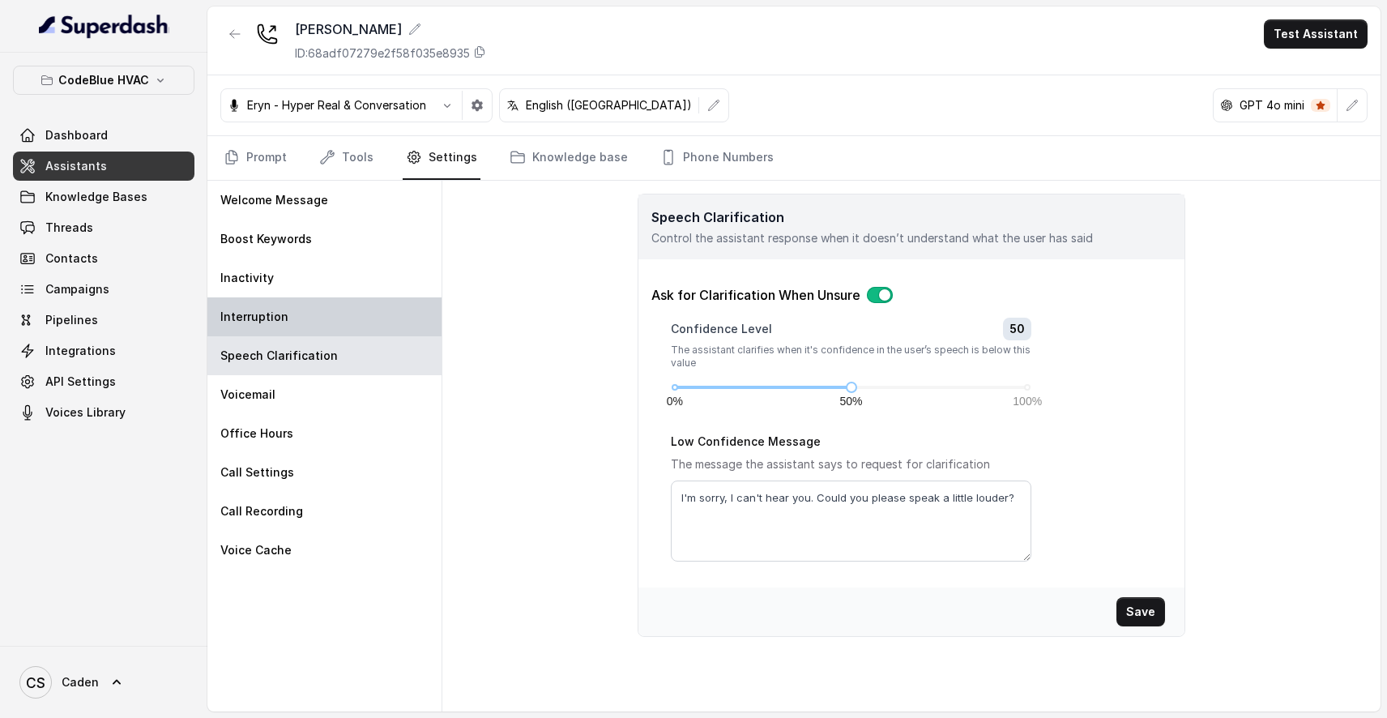
click at [317, 325] on div "Interruption" at bounding box center [324, 316] width 234 height 39
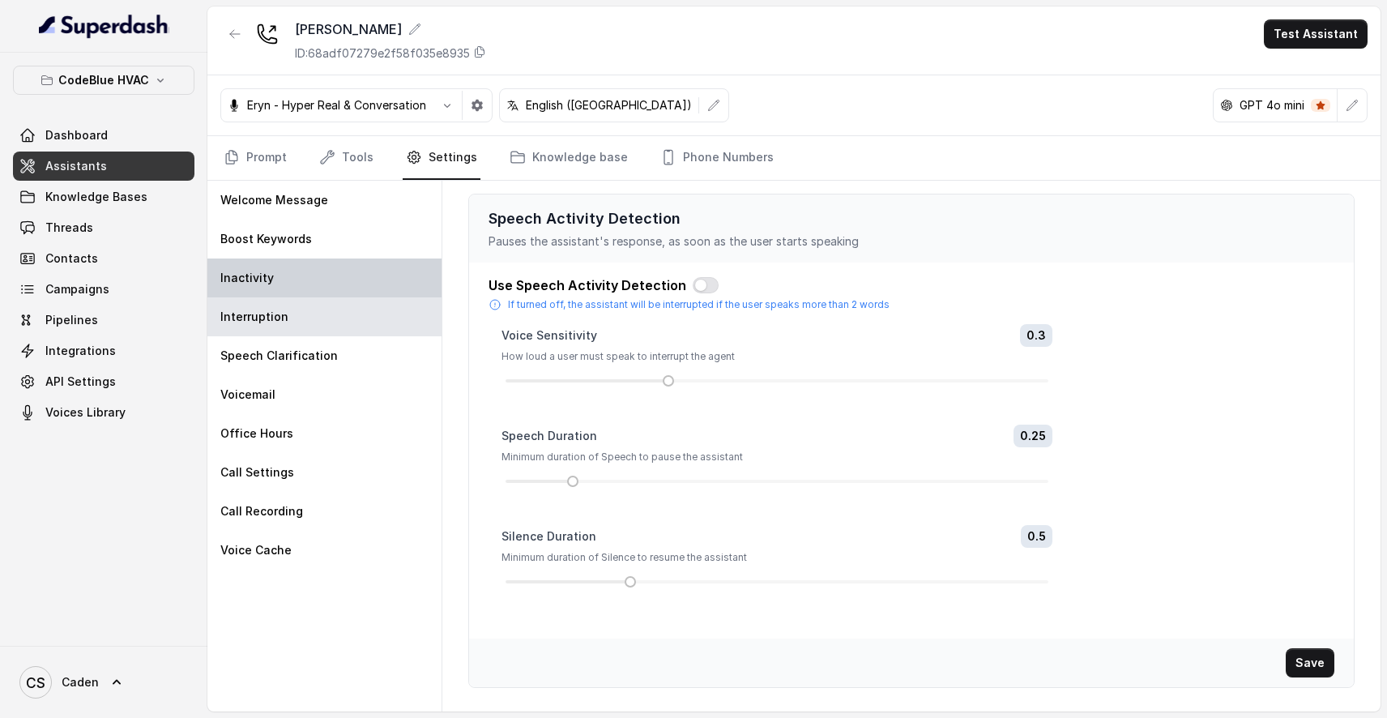
click at [318, 269] on div "Inactivity" at bounding box center [324, 277] width 234 height 39
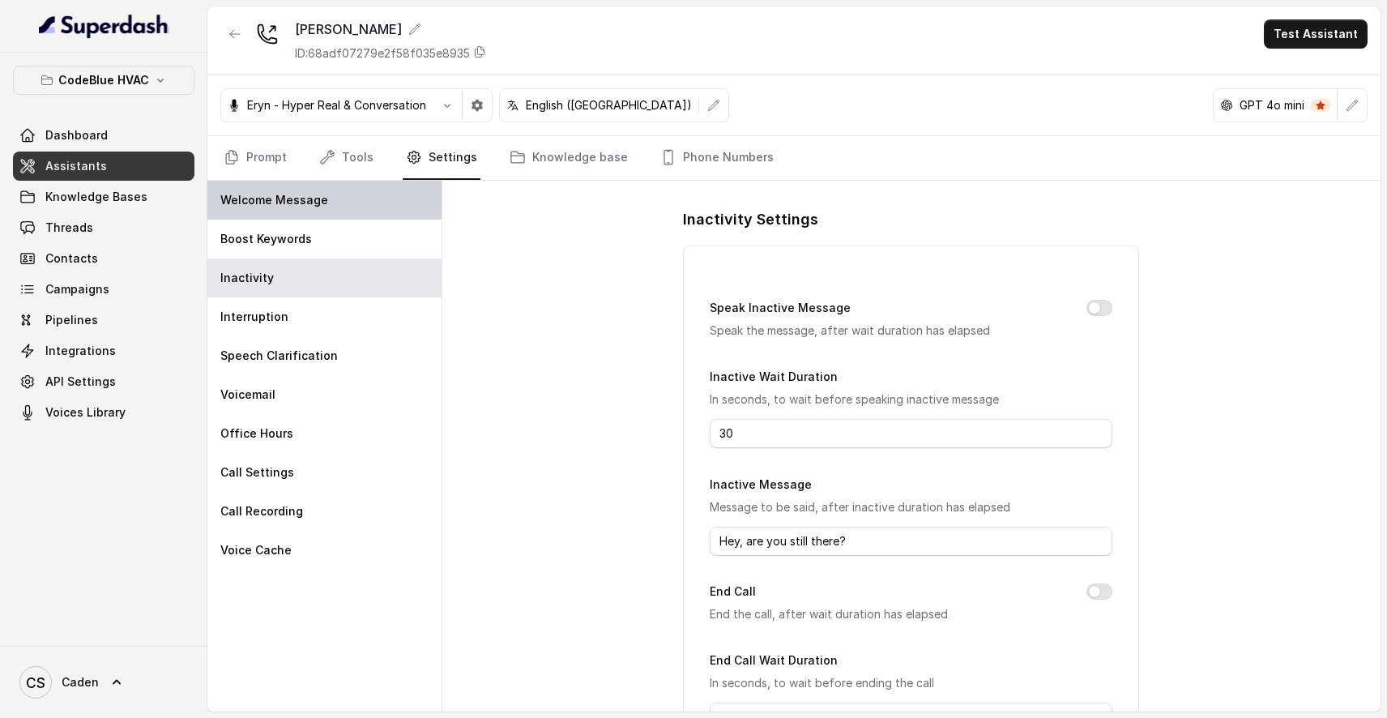
click at [329, 202] on div "Welcome Message" at bounding box center [324, 200] width 234 height 39
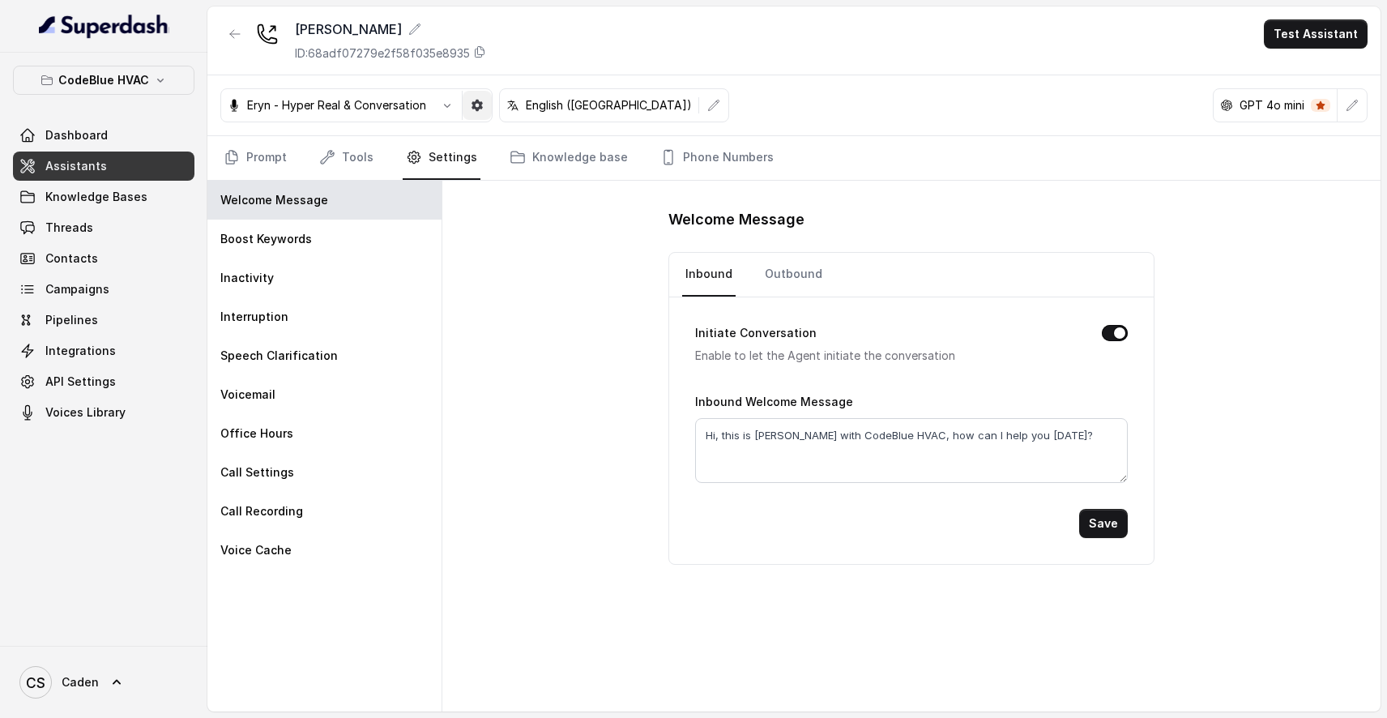
click at [477, 105] on icon "button" at bounding box center [477, 105] width 13 height 13
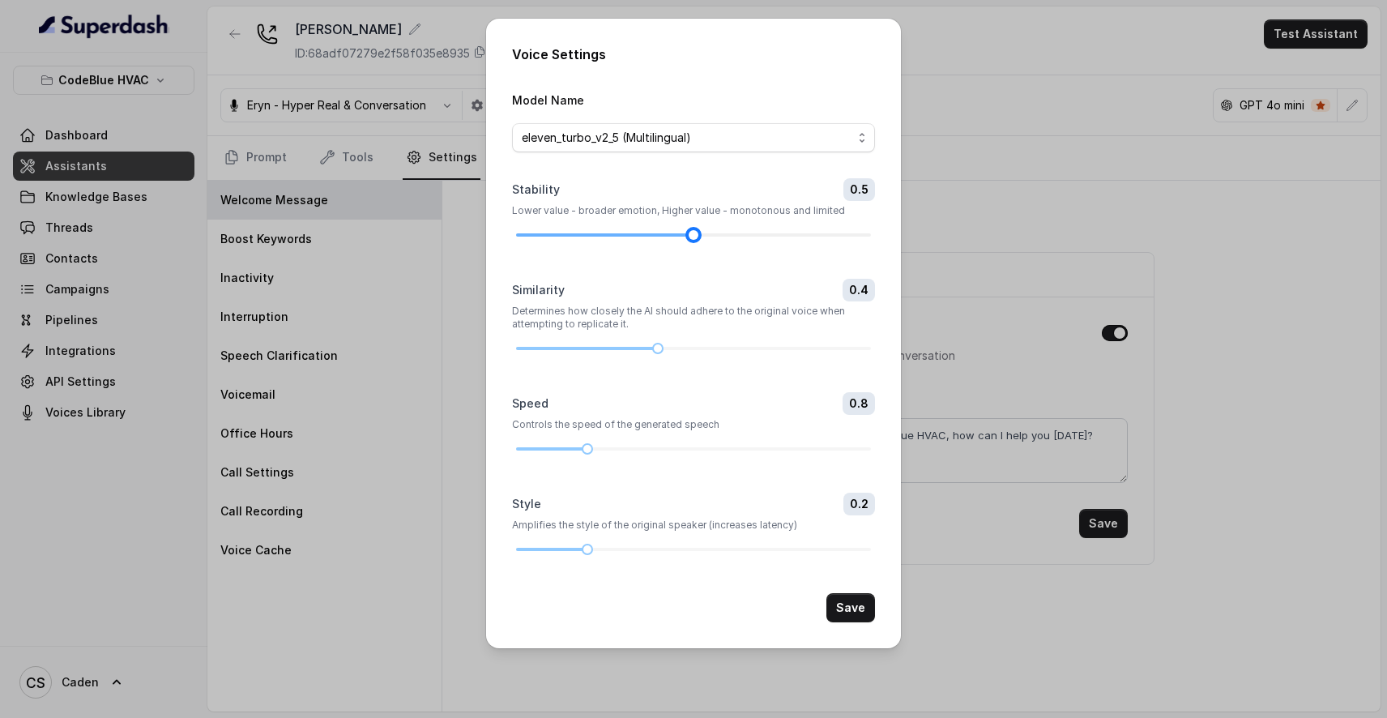
click at [706, 230] on div at bounding box center [693, 235] width 355 height 10
click at [719, 230] on div at bounding box center [693, 235] width 355 height 10
click at [839, 622] on button "Save" at bounding box center [850, 607] width 49 height 29
